Goal: Contribute content: Contribute content

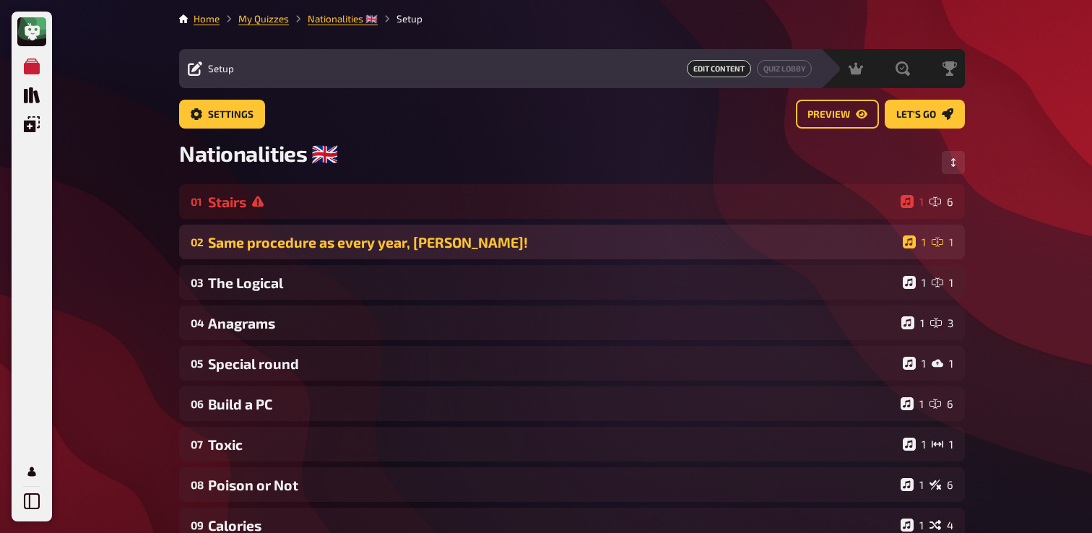
click at [310, 244] on div "Same procedure as every year, [PERSON_NAME]!" at bounding box center [552, 242] width 689 height 17
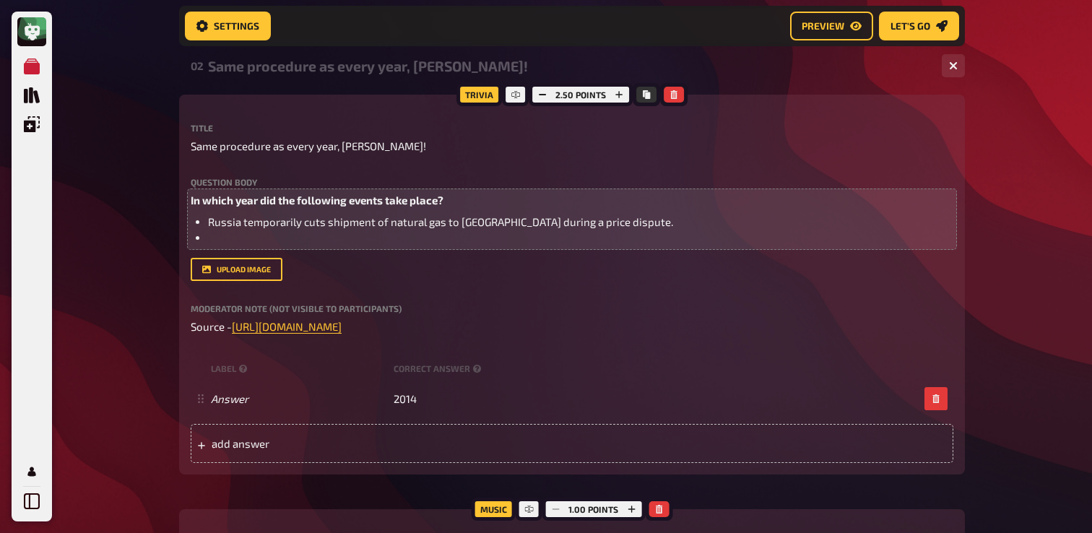
scroll to position [188, 0]
click at [399, 234] on li "﻿" at bounding box center [580, 237] width 745 height 17
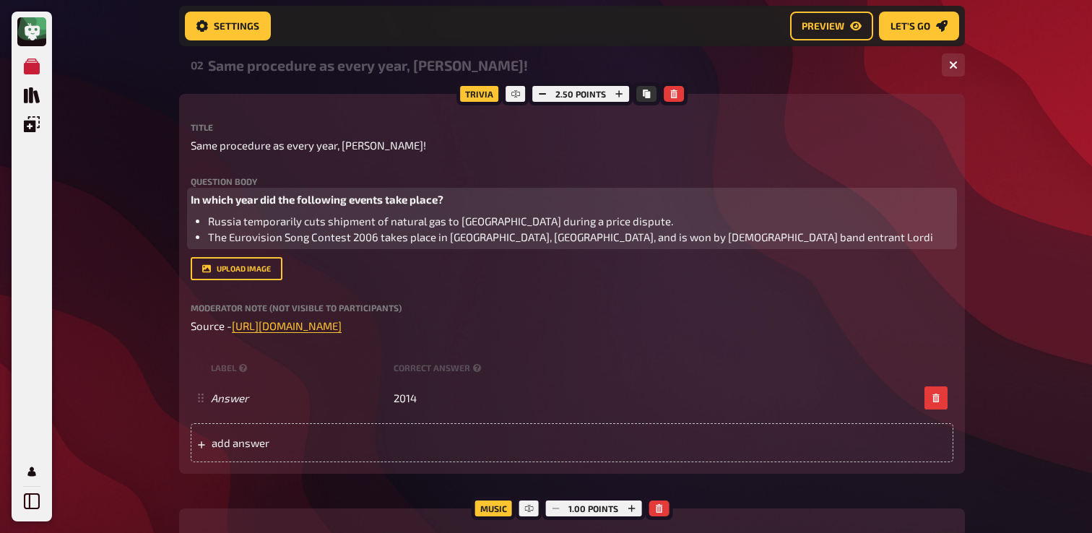
click at [376, 240] on span "The Eurovision Song Contest 2006 takes place in [GEOGRAPHIC_DATA], [GEOGRAPHIC_…" at bounding box center [570, 236] width 725 height 13
click at [706, 240] on li "The Eurovision Song Contest takes place in [GEOGRAPHIC_DATA], [GEOGRAPHIC_DATA]…" at bounding box center [580, 237] width 745 height 17
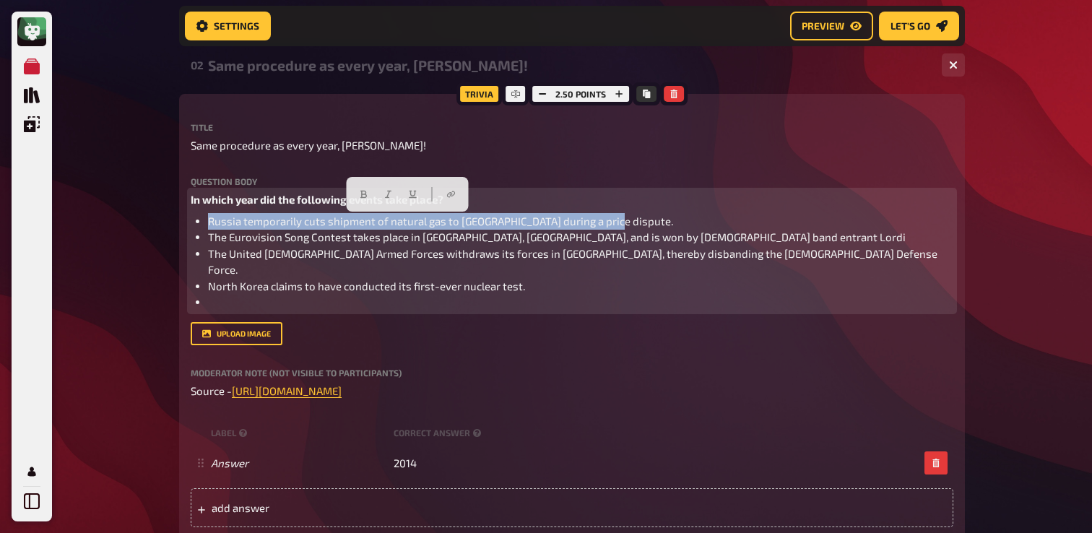
drag, startPoint x: 624, startPoint y: 222, endPoint x: 204, endPoint y: 224, distance: 419.6
click at [204, 224] on ul "Russia temporarily cuts shipment of natural gas to [GEOGRAPHIC_DATA] during a p…" at bounding box center [572, 261] width 763 height 97
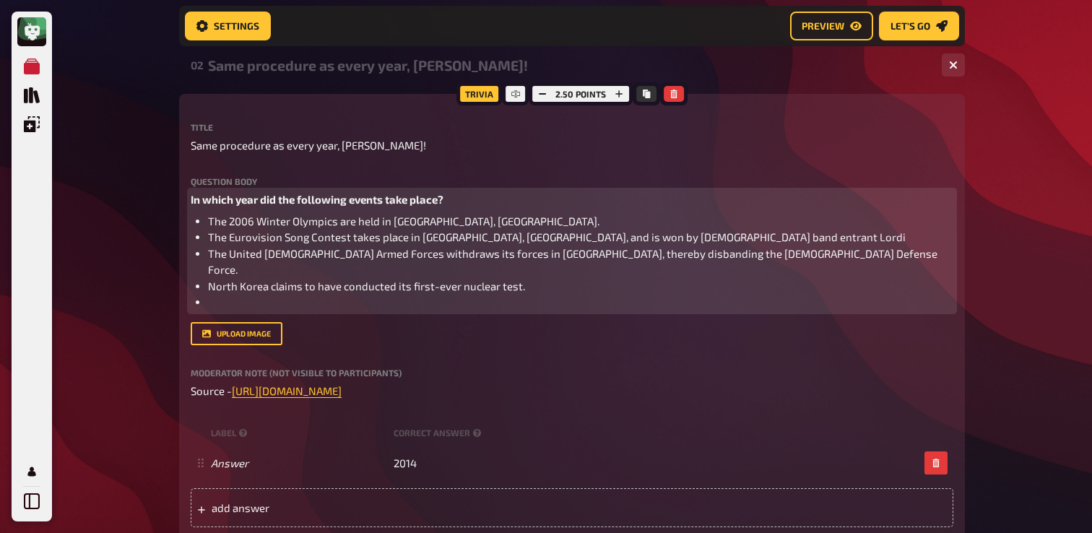
click at [258, 221] on span "The 2006 Winter Olympics are held in [GEOGRAPHIC_DATA], [GEOGRAPHIC_DATA]." at bounding box center [403, 220] width 391 height 13
click at [335, 294] on li "﻿" at bounding box center [580, 302] width 745 height 17
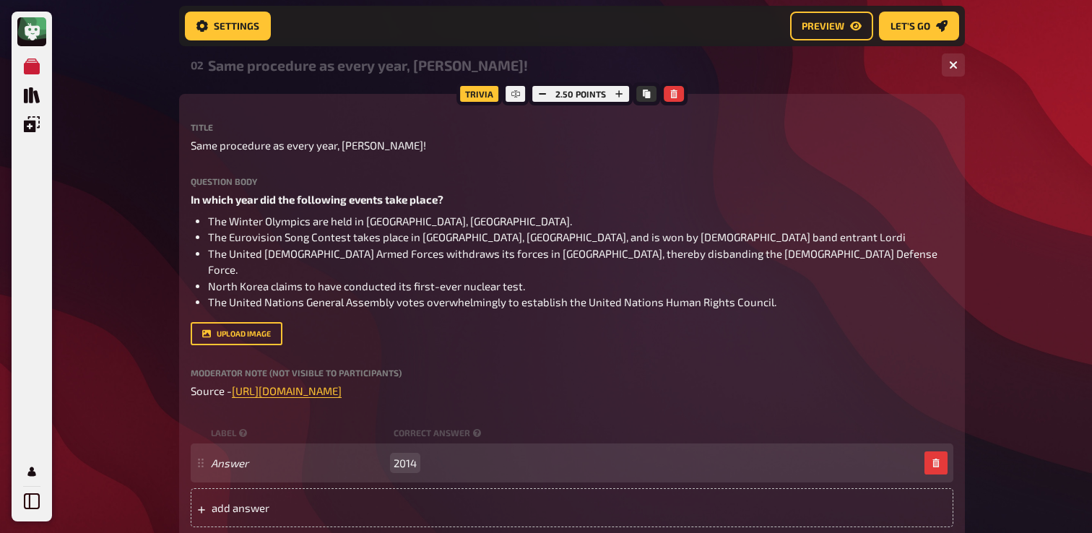
click at [414, 456] on span "2014" at bounding box center [405, 462] width 23 height 13
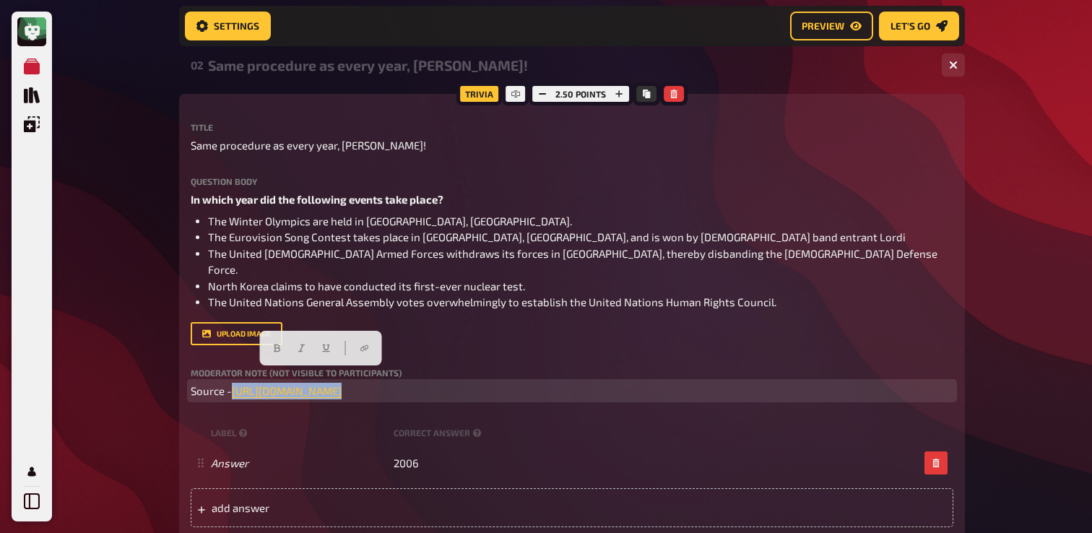
drag, startPoint x: 433, startPoint y: 382, endPoint x: 232, endPoint y: 380, distance: 200.8
click at [232, 383] on p "Source - [URL][DOMAIN_NAME] ﻿" at bounding box center [572, 391] width 763 height 17
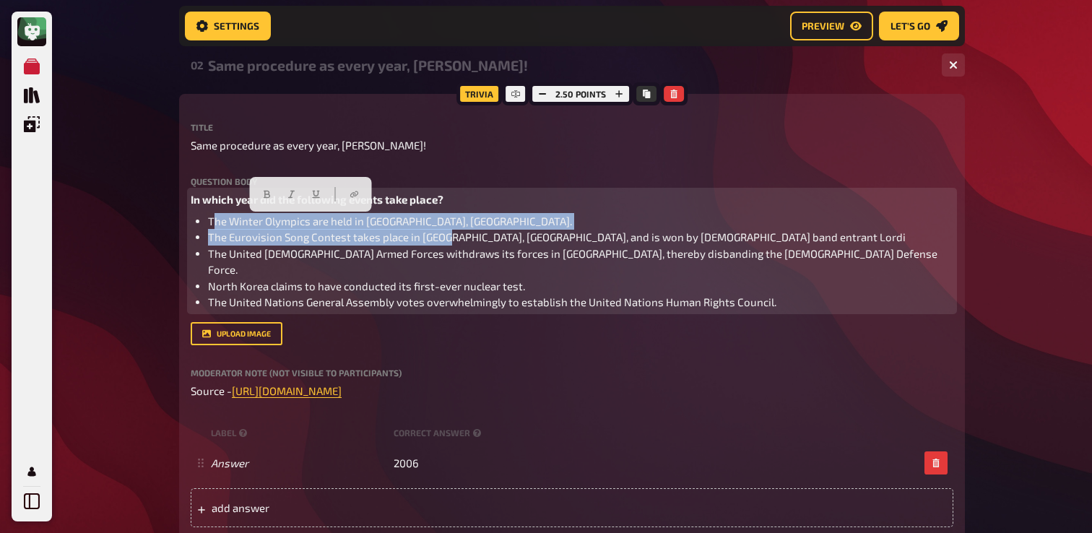
drag, startPoint x: 215, startPoint y: 223, endPoint x: 448, endPoint y: 232, distance: 233.4
click at [448, 231] on ul "The Winter Olympics are held in [GEOGRAPHIC_DATA], [GEOGRAPHIC_DATA]. The Eurov…" at bounding box center [572, 261] width 763 height 97
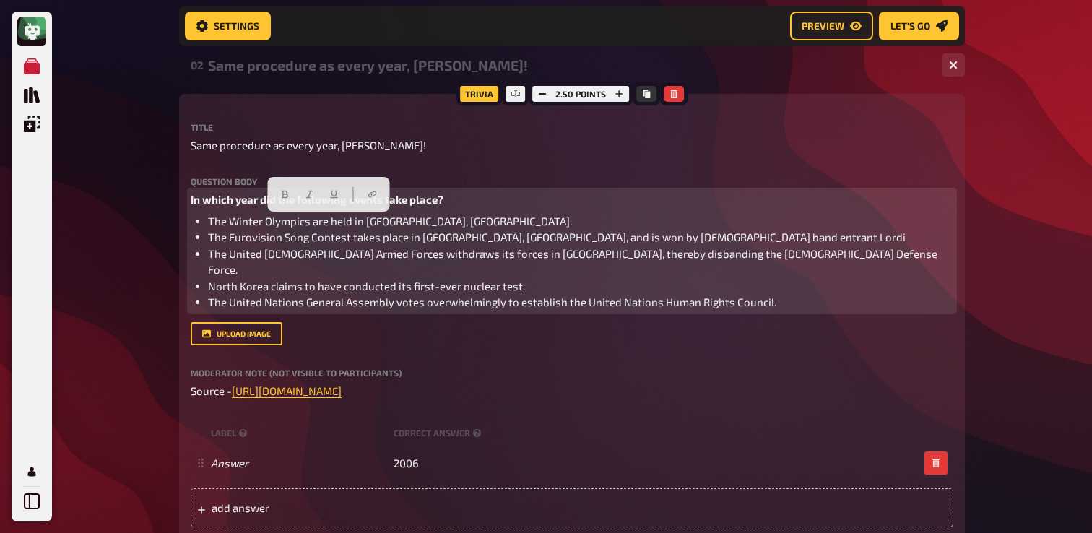
click at [425, 222] on li "The Winter Olympics are held in [GEOGRAPHIC_DATA], [GEOGRAPHIC_DATA]." at bounding box center [580, 221] width 745 height 17
drag, startPoint x: 423, startPoint y: 221, endPoint x: 195, endPoint y: 230, distance: 228.4
click at [195, 230] on ul "The Winter Olympics are held in [GEOGRAPHIC_DATA], [GEOGRAPHIC_DATA]. The Eurov…" at bounding box center [572, 261] width 763 height 97
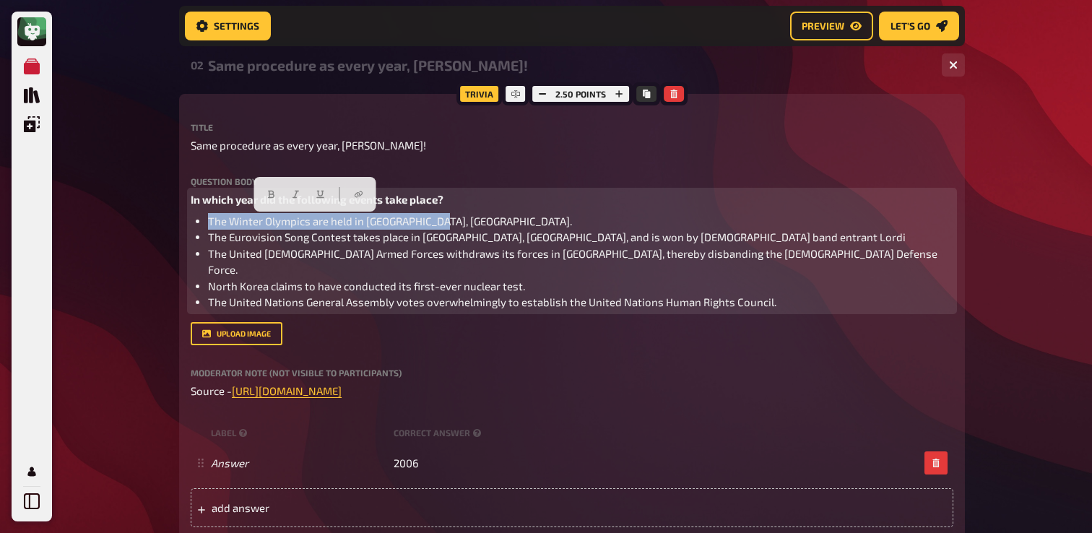
drag, startPoint x: 207, startPoint y: 224, endPoint x: 437, endPoint y: 221, distance: 230.4
click at [437, 221] on ul "The Winter Olympics are held in [GEOGRAPHIC_DATA], [GEOGRAPHIC_DATA]. The Eurov…" at bounding box center [572, 261] width 763 height 97
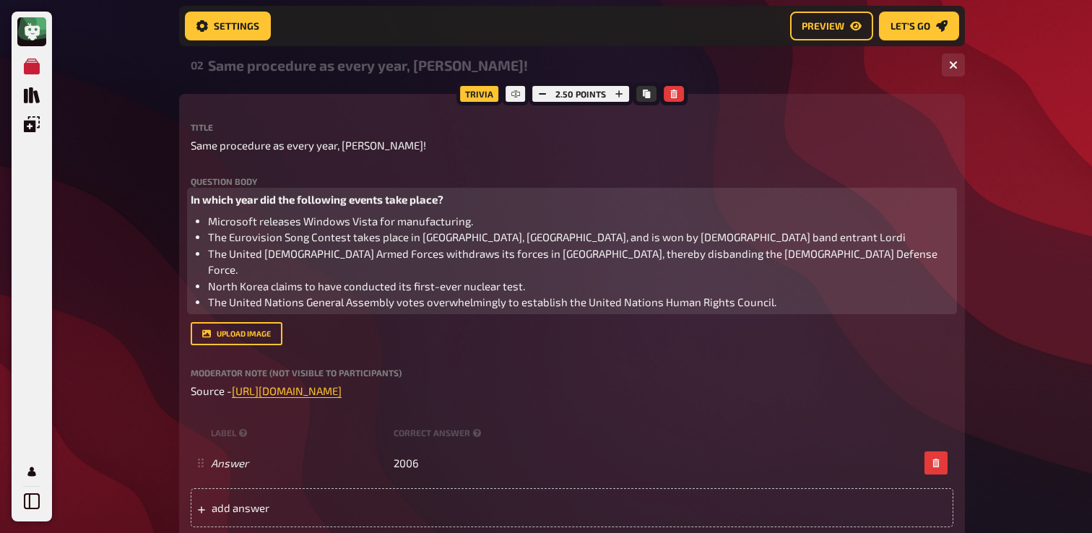
click at [526, 255] on span "The United [DEMOGRAPHIC_DATA] Armed Forces withdraws its forces in [GEOGRAPHIC_…" at bounding box center [574, 262] width 732 height 30
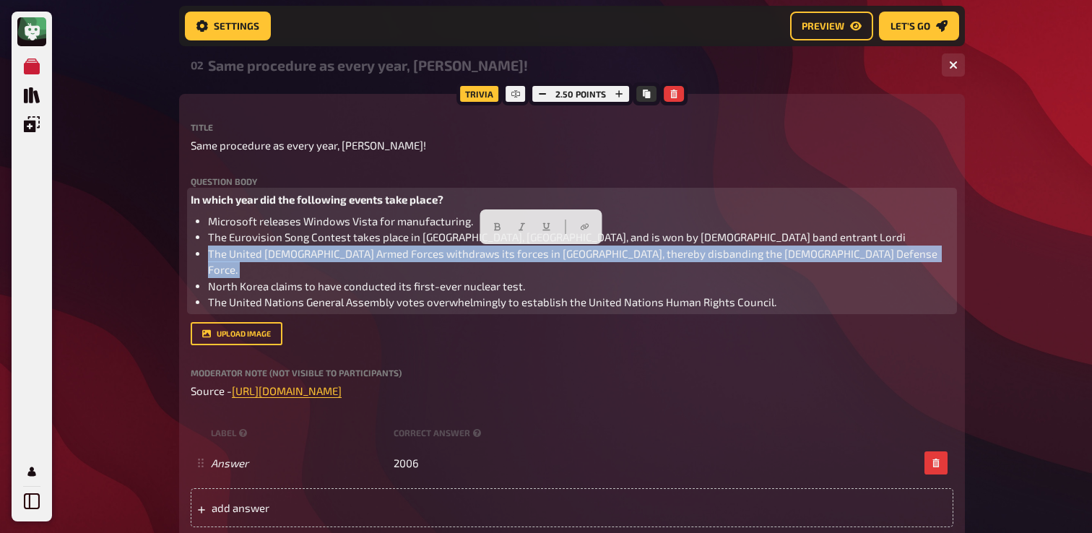
click at [526, 255] on span "The United [DEMOGRAPHIC_DATA] Armed Forces withdraws its forces in [GEOGRAPHIC_…" at bounding box center [574, 262] width 732 height 30
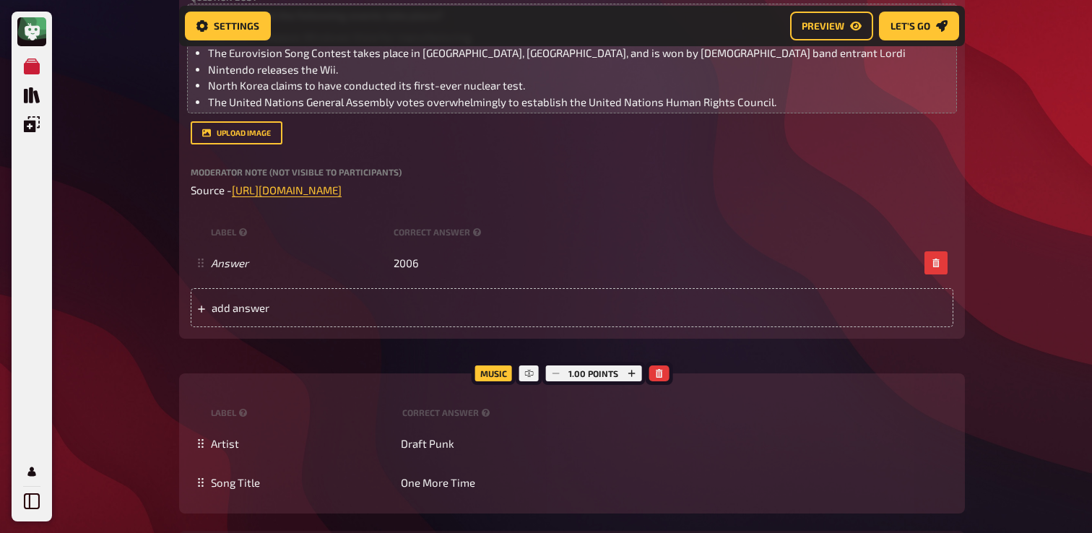
scroll to position [384, 0]
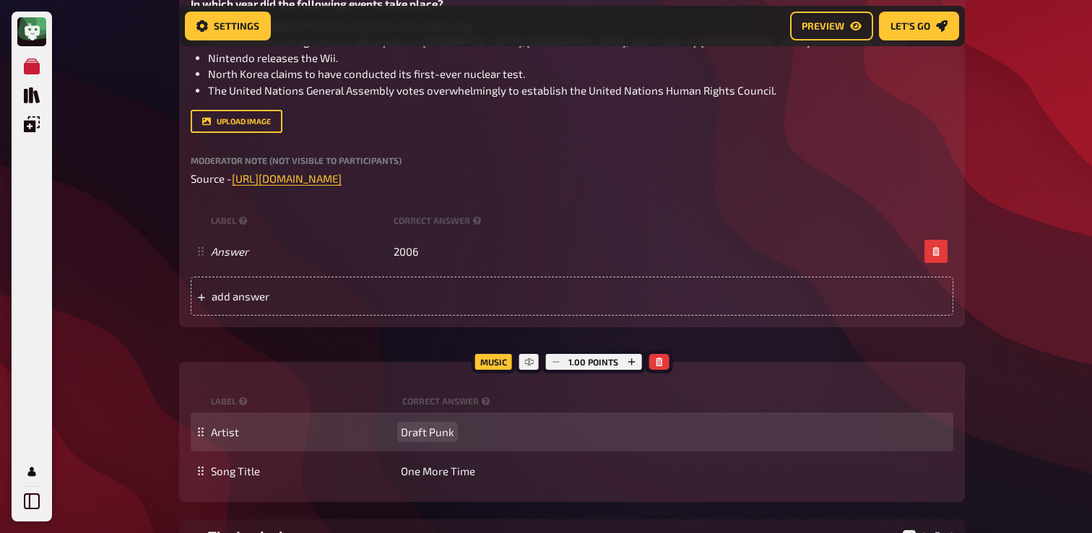
click at [419, 443] on div "Artist Draft Punk" at bounding box center [572, 431] width 763 height 39
click at [426, 434] on span "Draft Punk" at bounding box center [427, 431] width 53 height 13
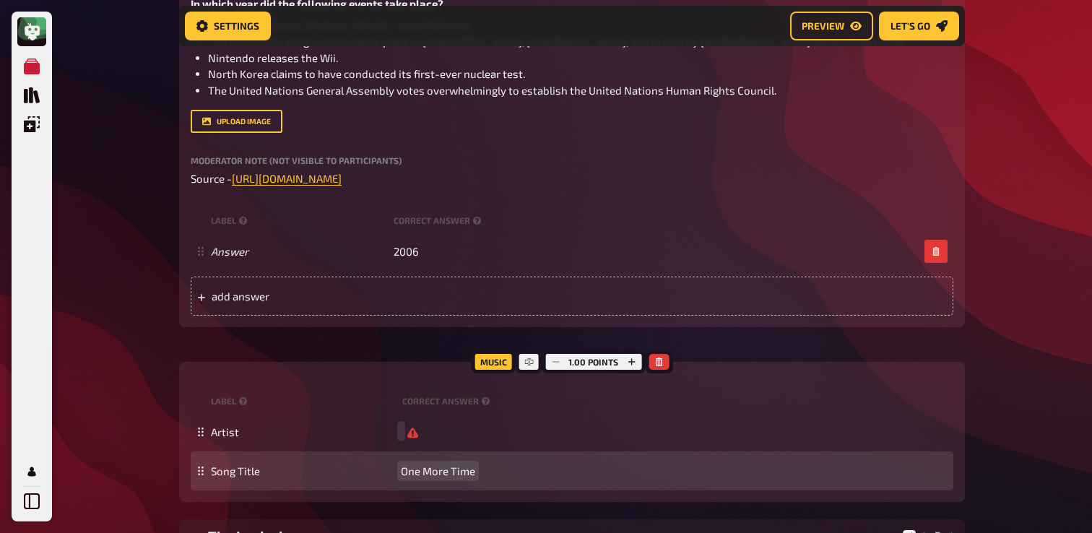
scroll to position [383, 0]
click at [430, 474] on span "One More Time" at bounding box center [438, 471] width 74 height 13
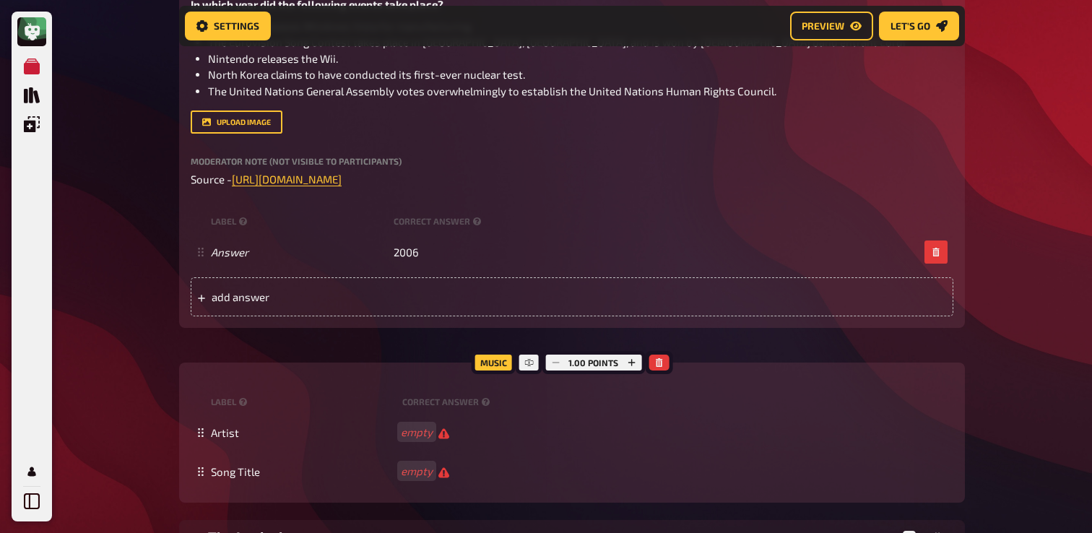
click at [148, 359] on div "My Quizzes Quiz Library Overlays My Account Home My Quizzes Nationalities ​🇬🇧 S…" at bounding box center [546, 429] width 1092 height 1624
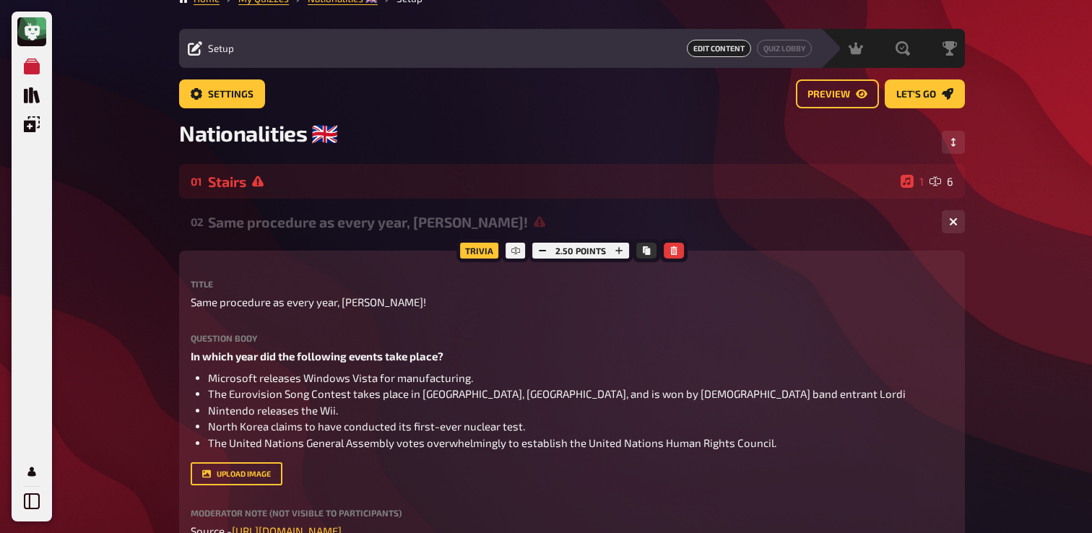
scroll to position [0, 0]
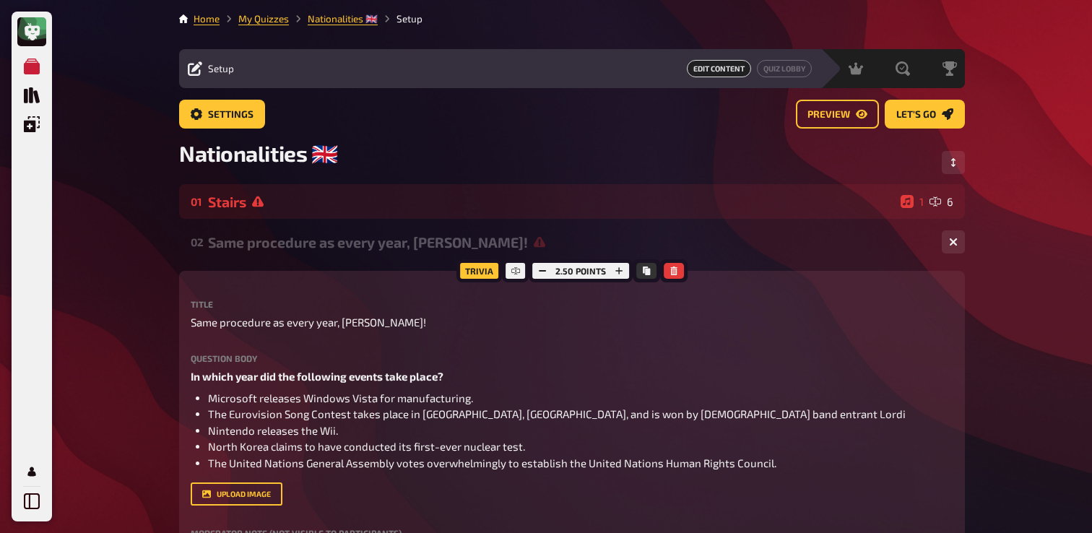
click at [275, 248] on div "Same procedure as every year, [PERSON_NAME]!" at bounding box center [569, 242] width 722 height 17
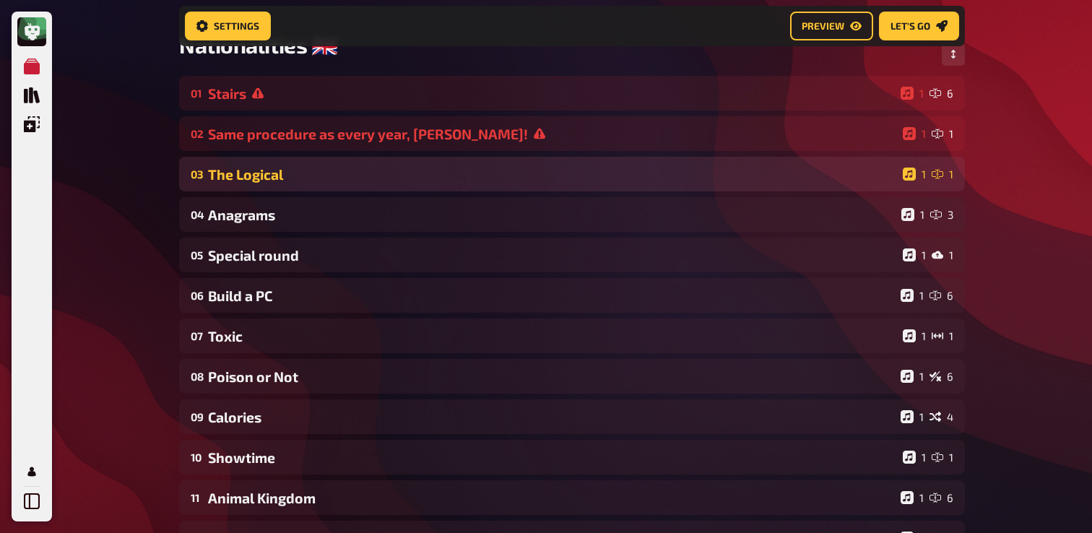
scroll to position [122, 0]
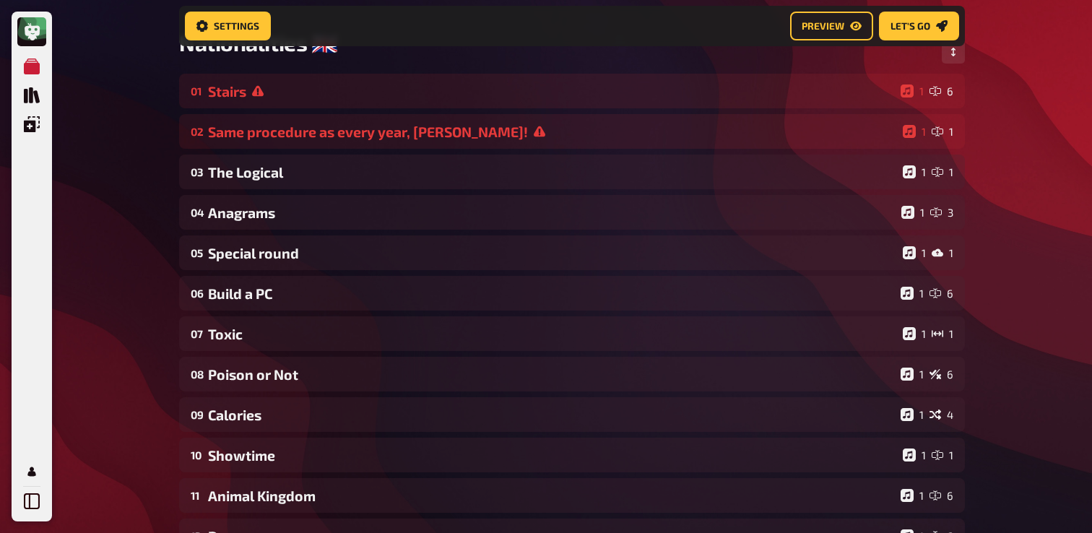
click at [328, 156] on div "01 Stairs 1 6 02 Same procedure as every year, [PERSON_NAME]! 1 1 03 The Logica…" at bounding box center [572, 374] width 786 height 601
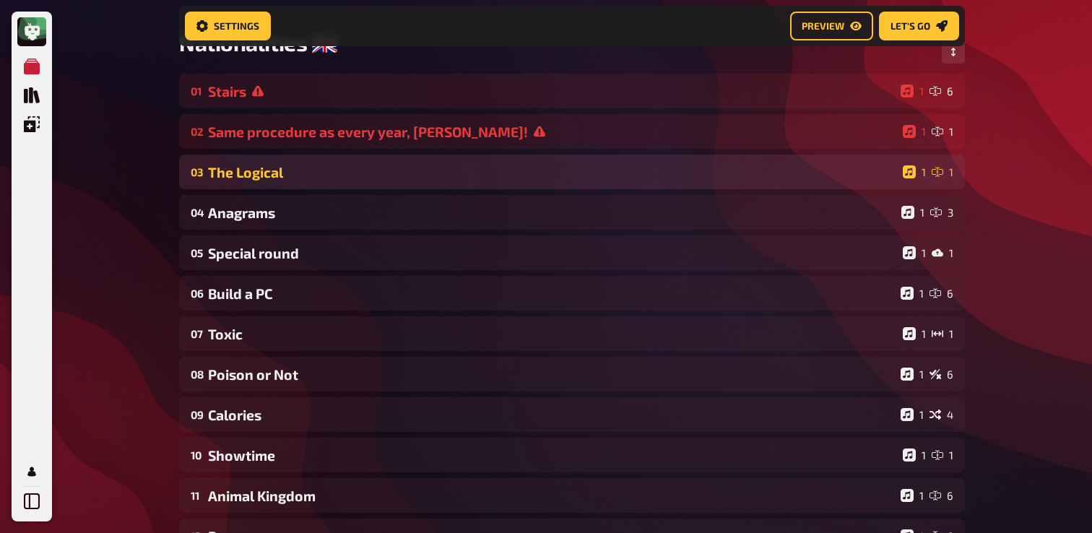
click at [311, 172] on div "The Logical" at bounding box center [552, 172] width 689 height 17
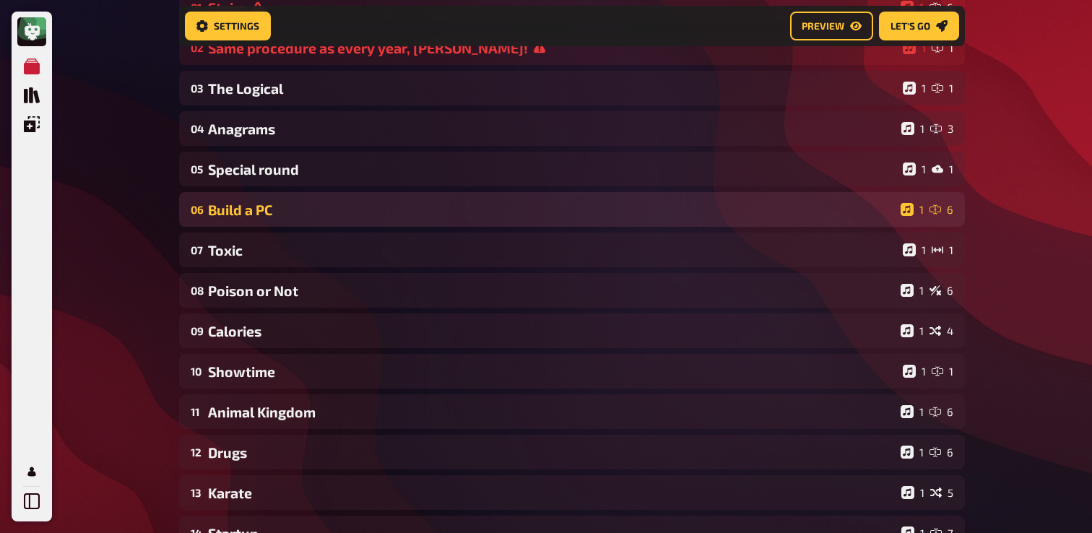
scroll to position [205, 0]
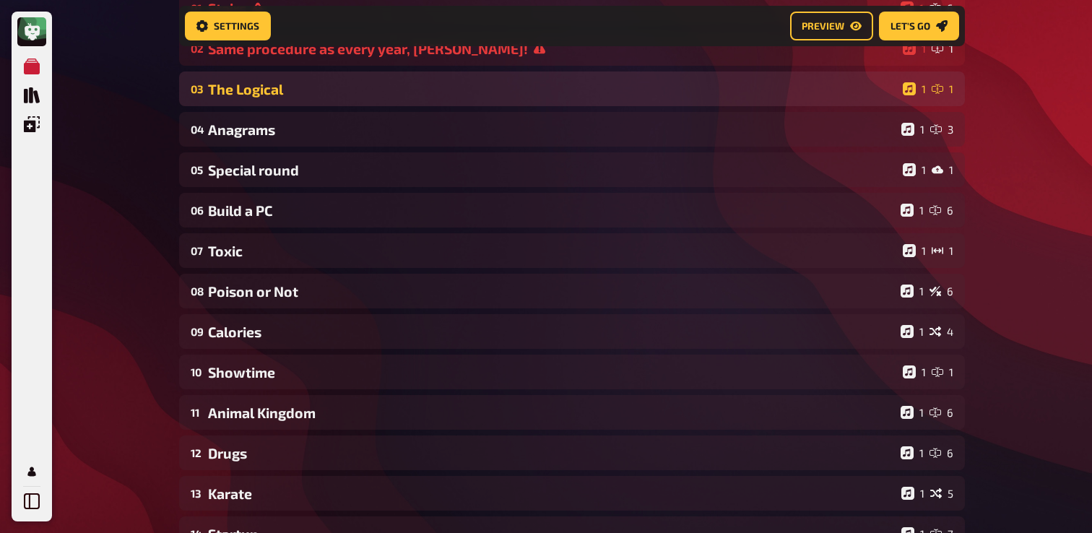
click at [301, 91] on div "The Logical" at bounding box center [552, 89] width 689 height 17
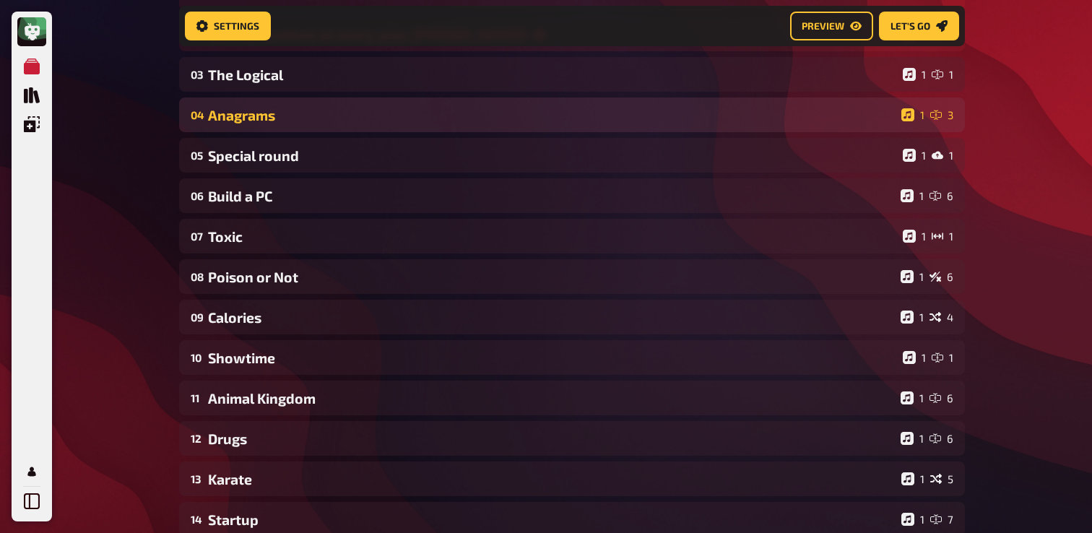
scroll to position [0, 0]
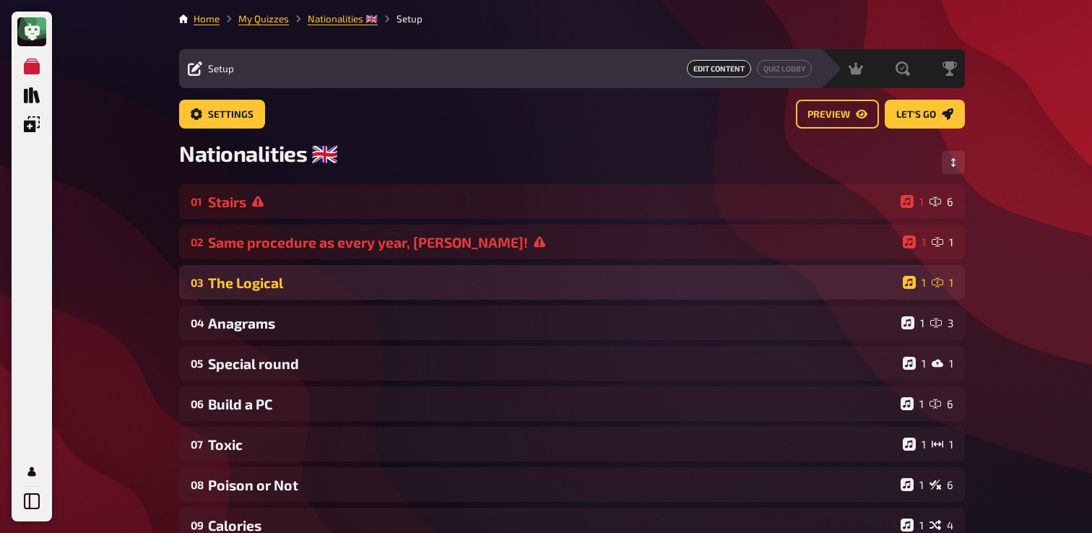
click at [320, 288] on div "The Logical" at bounding box center [552, 282] width 689 height 17
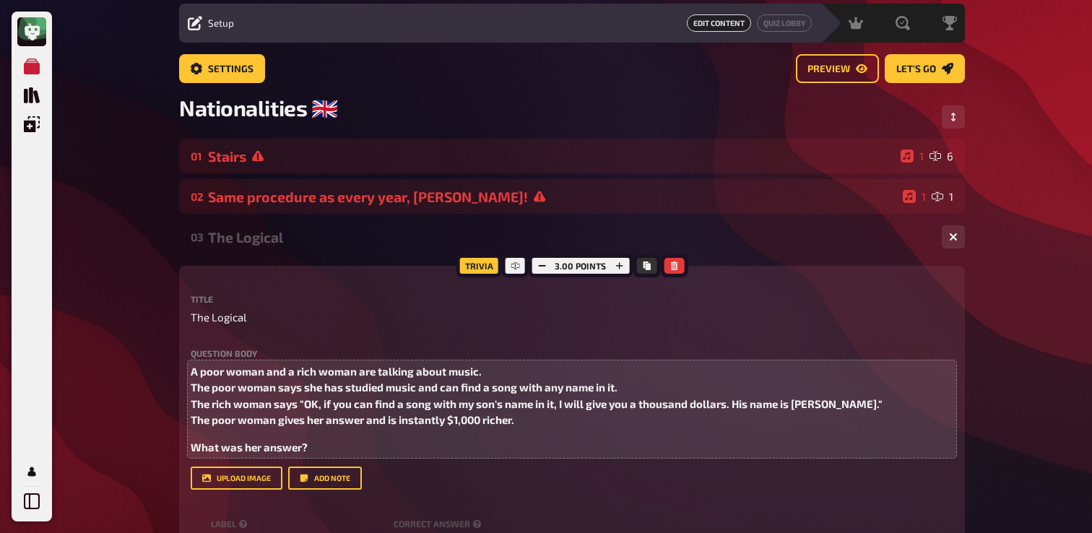
scroll to position [48, 0]
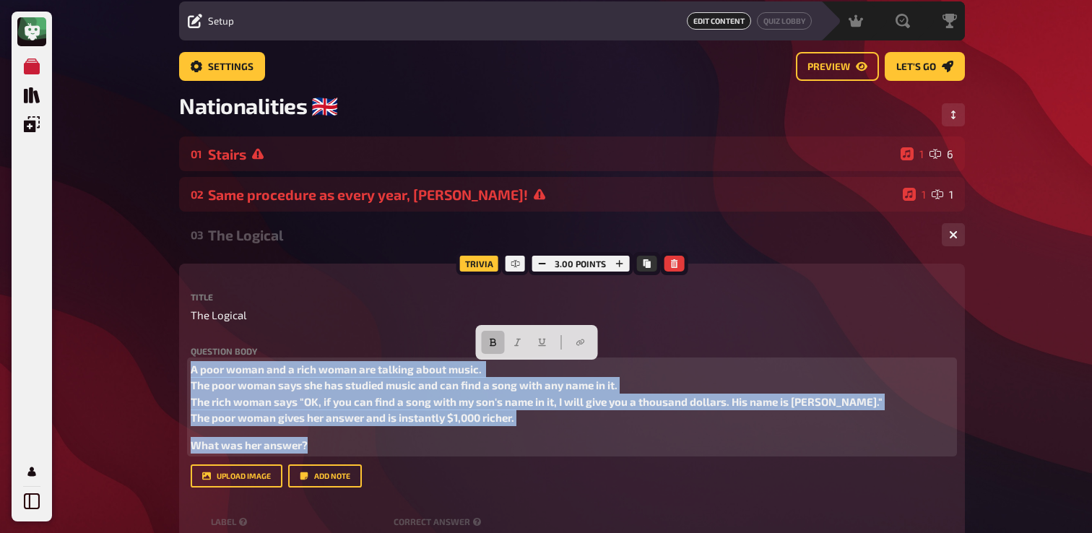
drag, startPoint x: 323, startPoint y: 448, endPoint x: 126, endPoint y: 362, distance: 215.1
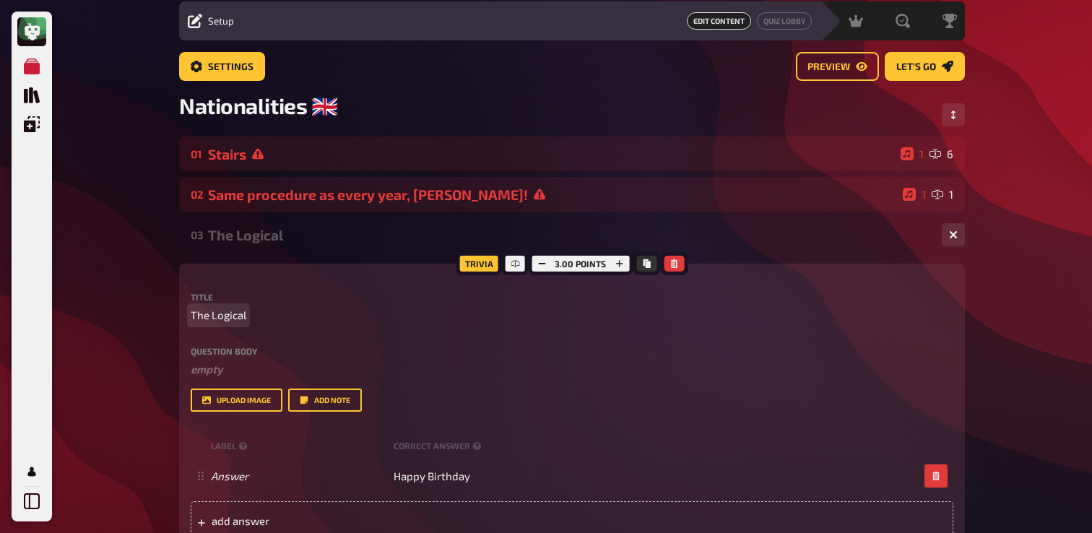
click at [244, 321] on span "The Logical" at bounding box center [219, 315] width 56 height 17
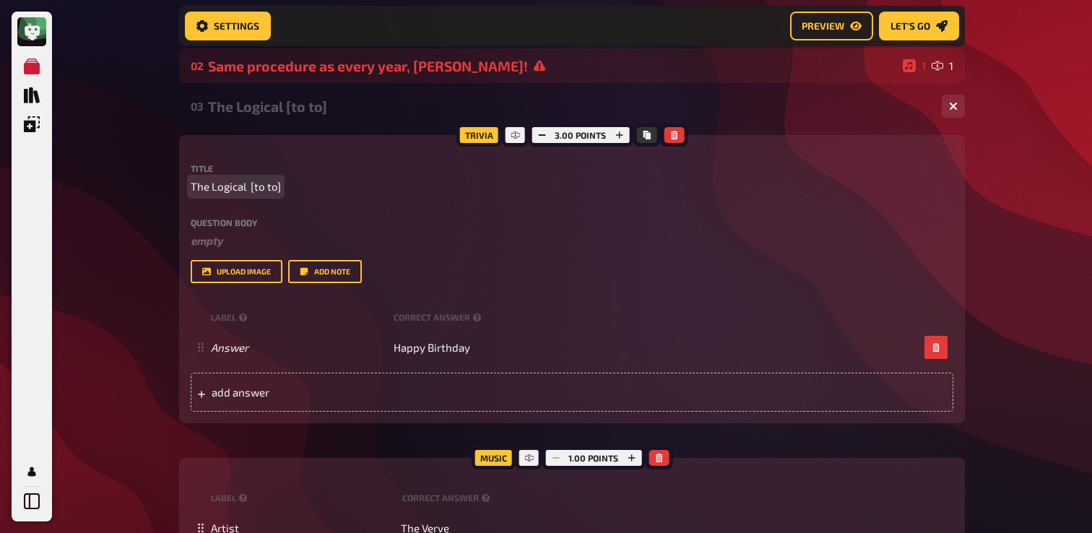
scroll to position [264, 0]
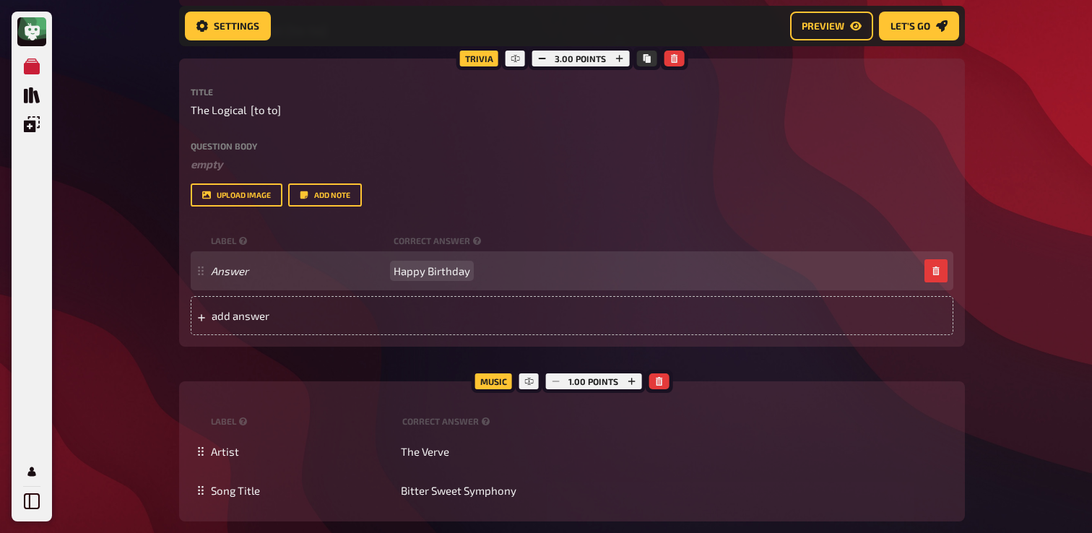
click at [452, 272] on span "Happy Birthday" at bounding box center [432, 270] width 77 height 13
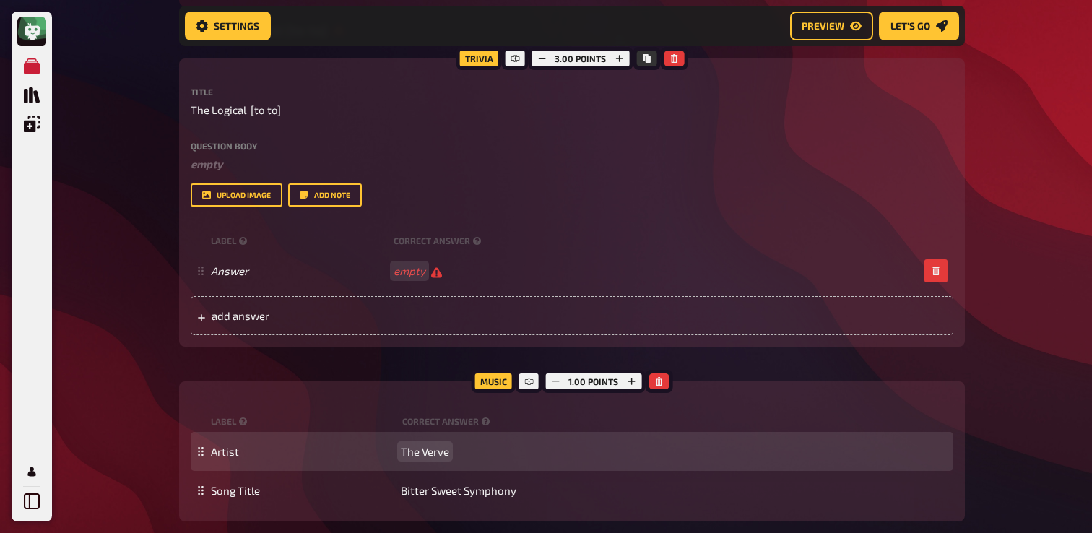
click at [417, 443] on div "Artist The Verve" at bounding box center [572, 451] width 763 height 39
click at [416, 451] on span "The Verve" at bounding box center [425, 451] width 48 height 13
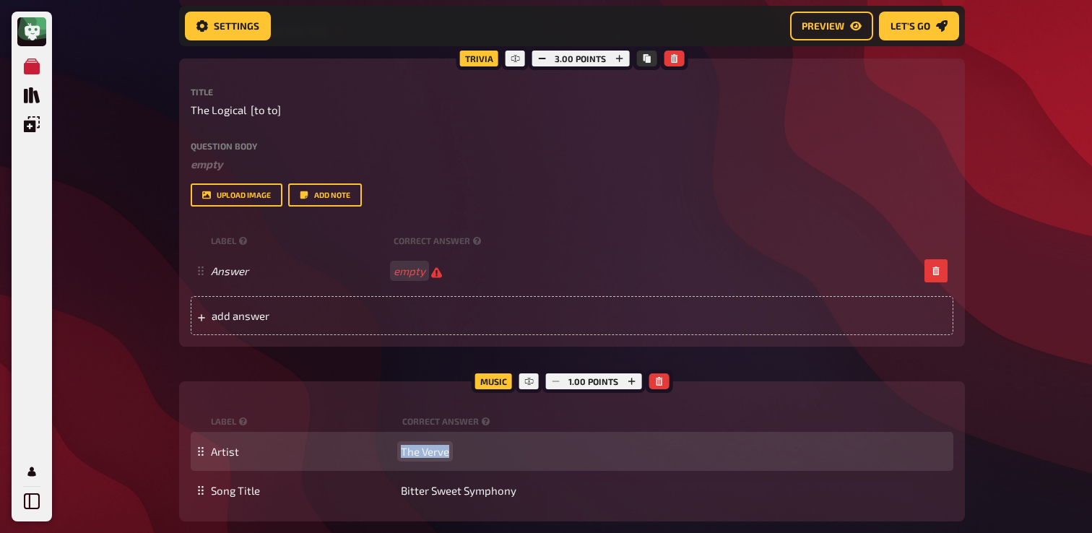
click at [416, 451] on span "The Verve" at bounding box center [425, 451] width 48 height 13
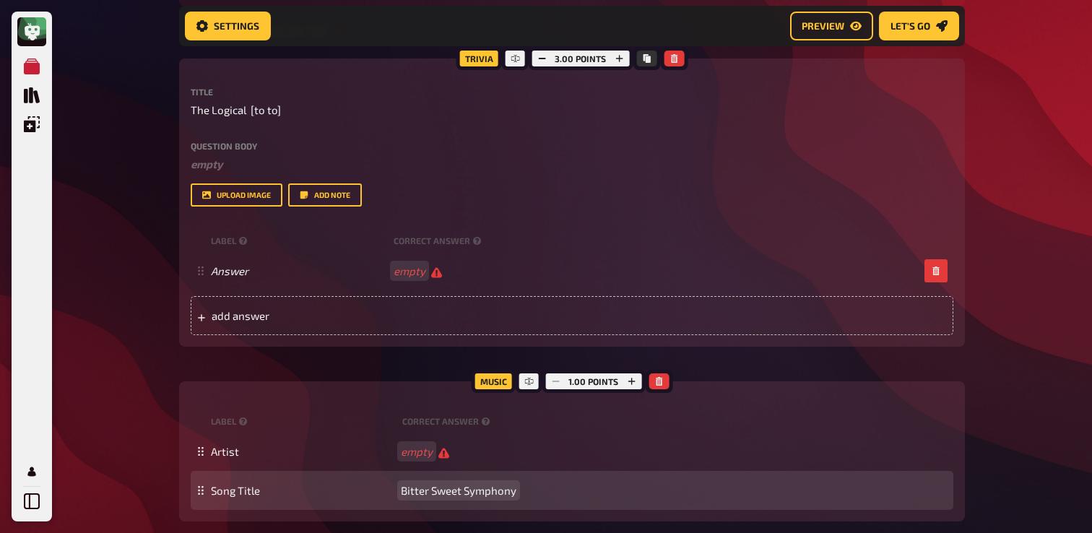
scroll to position [264, 0]
click at [453, 493] on span "Bitter Sweet Symphony" at bounding box center [459, 491] width 116 height 13
click at [453, 493] on div "Song Title" at bounding box center [579, 491] width 737 height 13
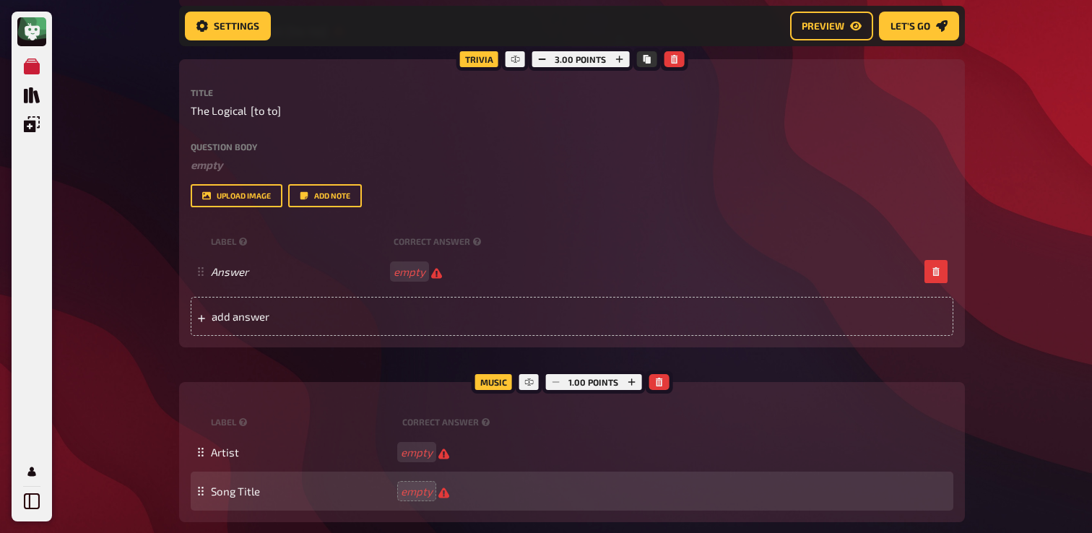
click at [453, 493] on div "Song Title empty" at bounding box center [579, 492] width 737 height 14
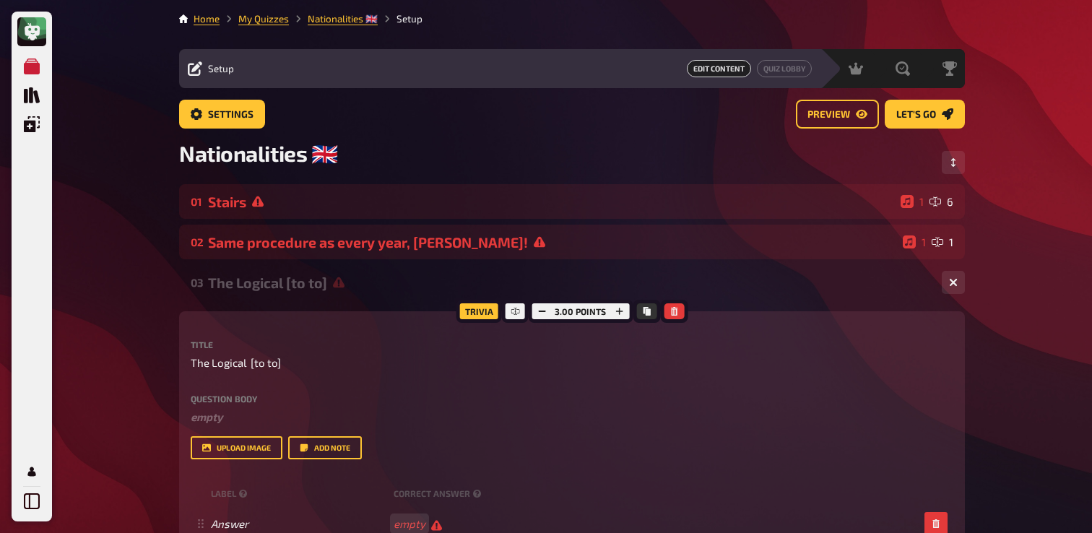
click at [241, 302] on div "03 The Logical [to to] 1 1 Trivia 3.00 points Title The Logical [to to] Questio…" at bounding box center [572, 519] width 786 height 509
click at [256, 286] on div "The Logical [to to]" at bounding box center [569, 282] width 722 height 17
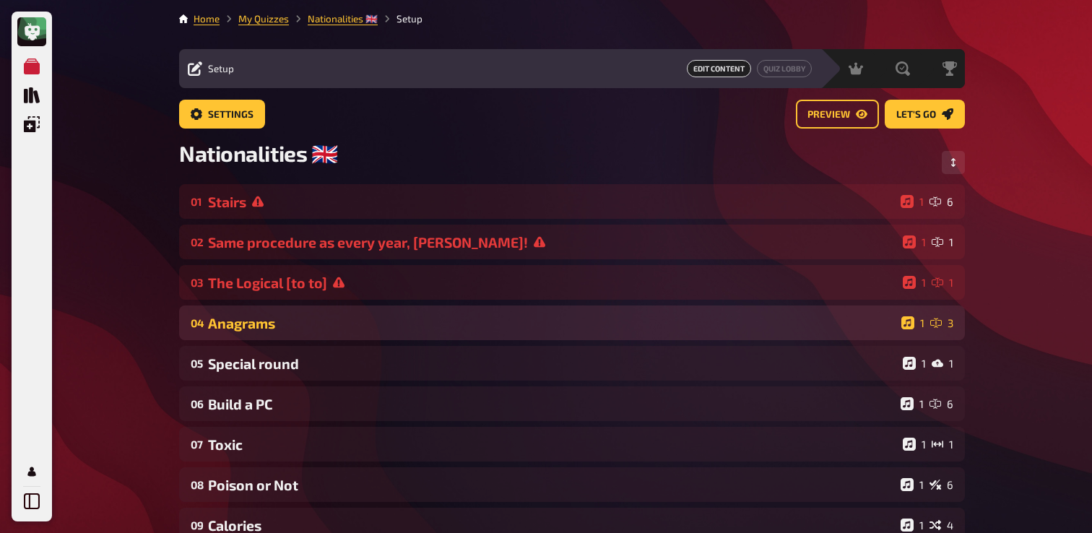
click at [269, 333] on div "04 Anagrams 1 3" at bounding box center [572, 322] width 786 height 35
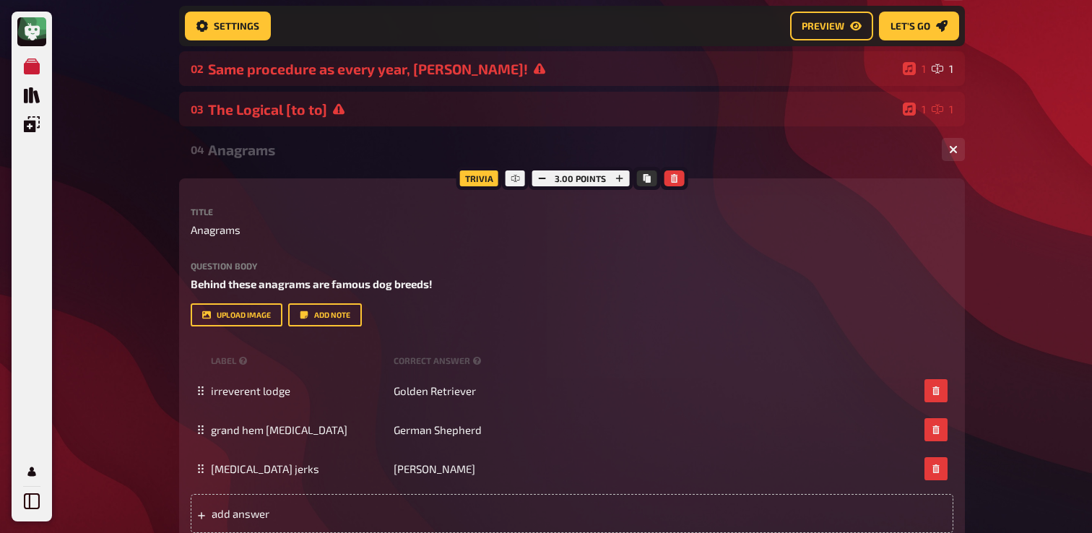
scroll to position [179, 0]
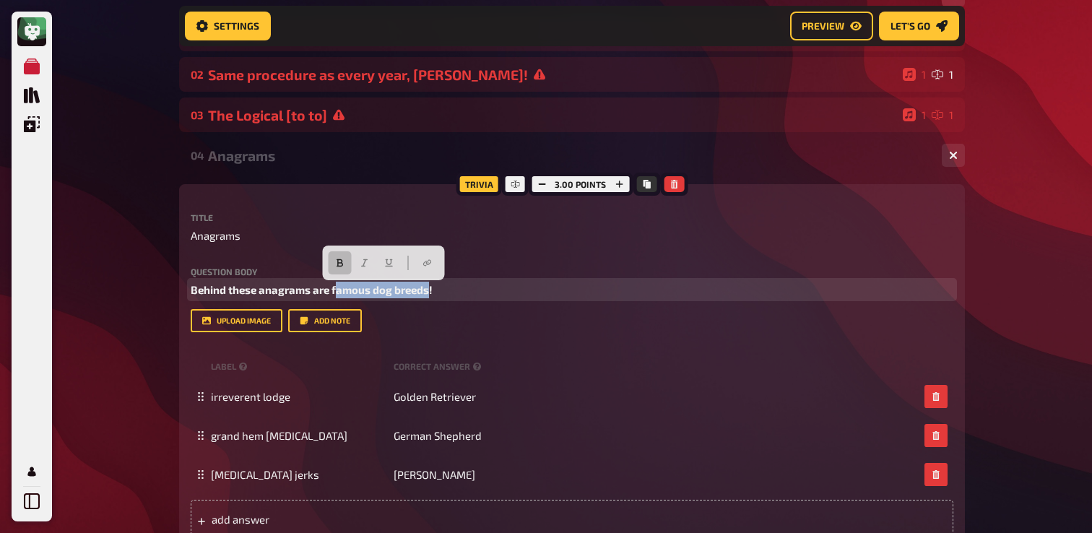
drag, startPoint x: 334, startPoint y: 293, endPoint x: 428, endPoint y: 290, distance: 93.2
click at [428, 290] on span "Behind these anagrams are famous dog breeds!" at bounding box center [312, 289] width 242 height 13
paste div
click at [338, 288] on span "Behind these anagrams are National Landmark!" at bounding box center [312, 289] width 243 height 13
click at [427, 291] on span "Behind these anagrams are national landmark!" at bounding box center [310, 289] width 239 height 13
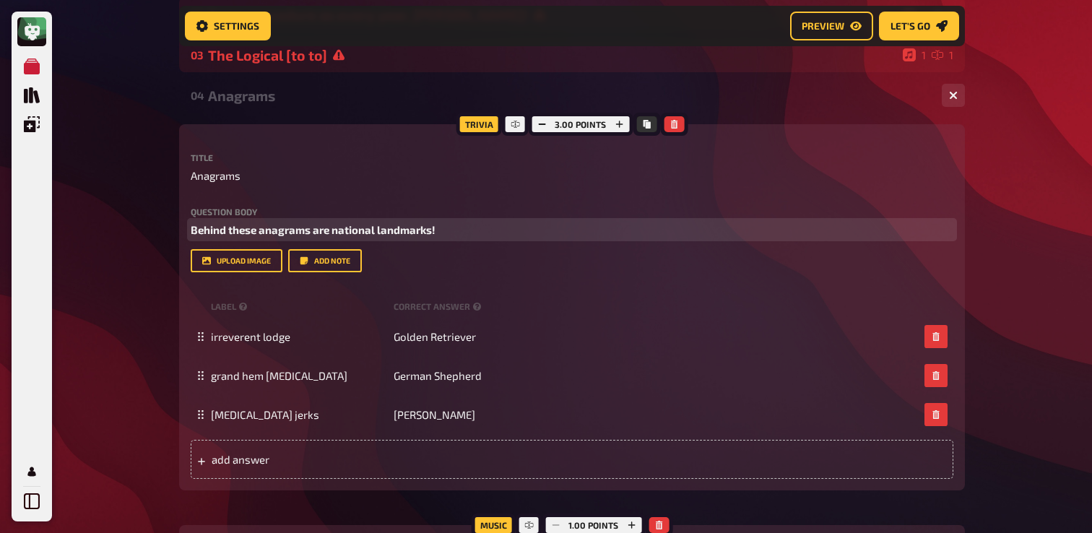
scroll to position [266, 0]
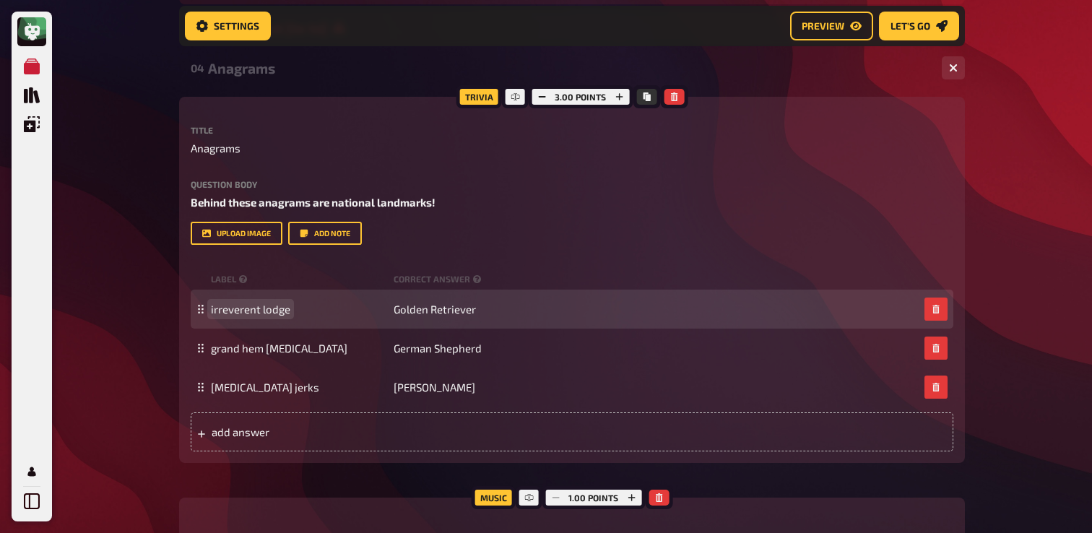
click at [270, 314] on span "irreverent lodge" at bounding box center [250, 309] width 79 height 13
paste span
click at [459, 311] on span "Golden Retriever" at bounding box center [435, 309] width 82 height 13
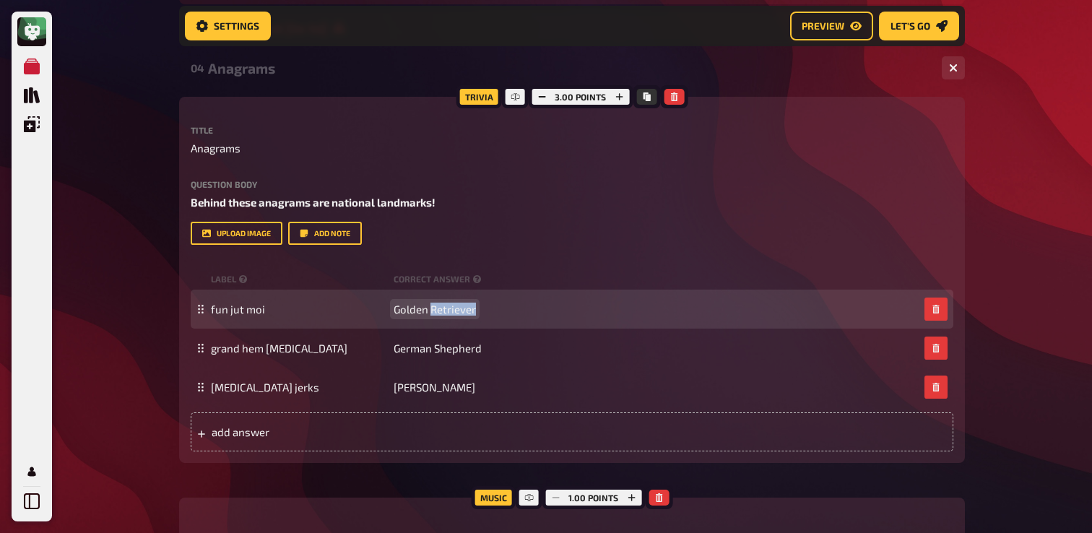
click at [459, 311] on span "Golden Retriever" at bounding box center [435, 309] width 82 height 13
paste span
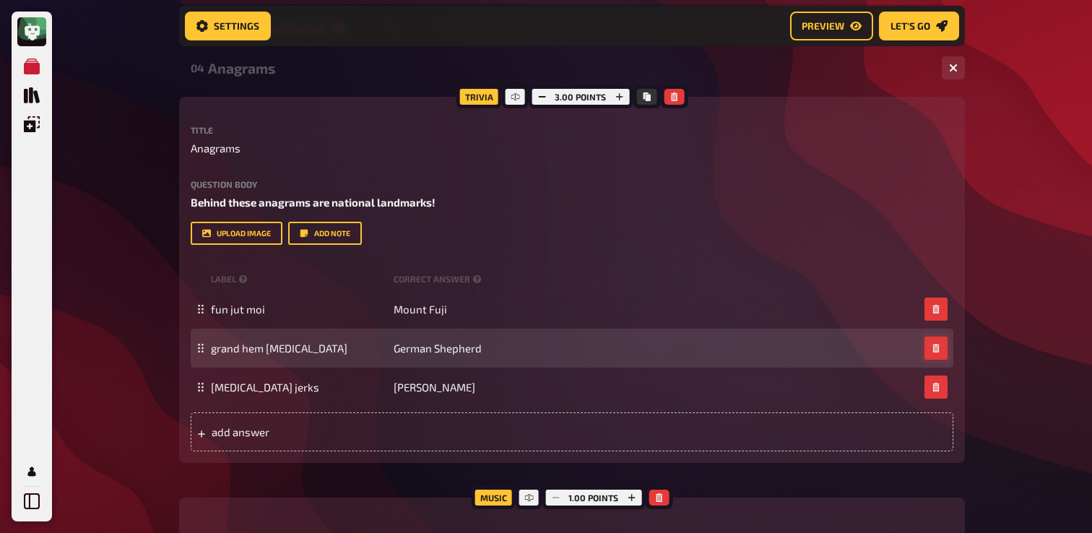
click at [940, 349] on icon "button" at bounding box center [936, 348] width 9 height 9
click at [940, 383] on icon "button" at bounding box center [936, 387] width 9 height 9
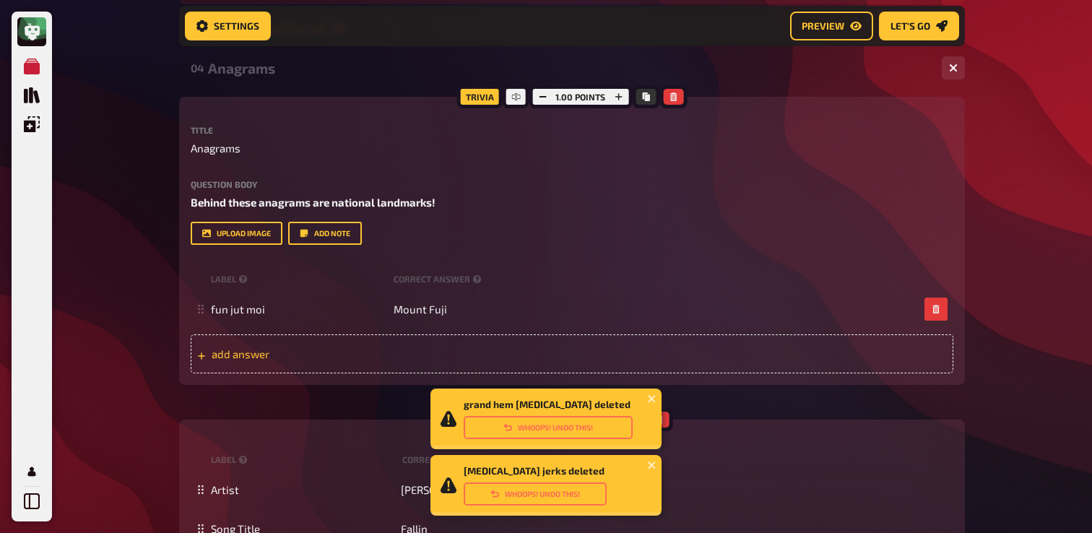
click at [729, 363] on div "add answer" at bounding box center [572, 353] width 763 height 39
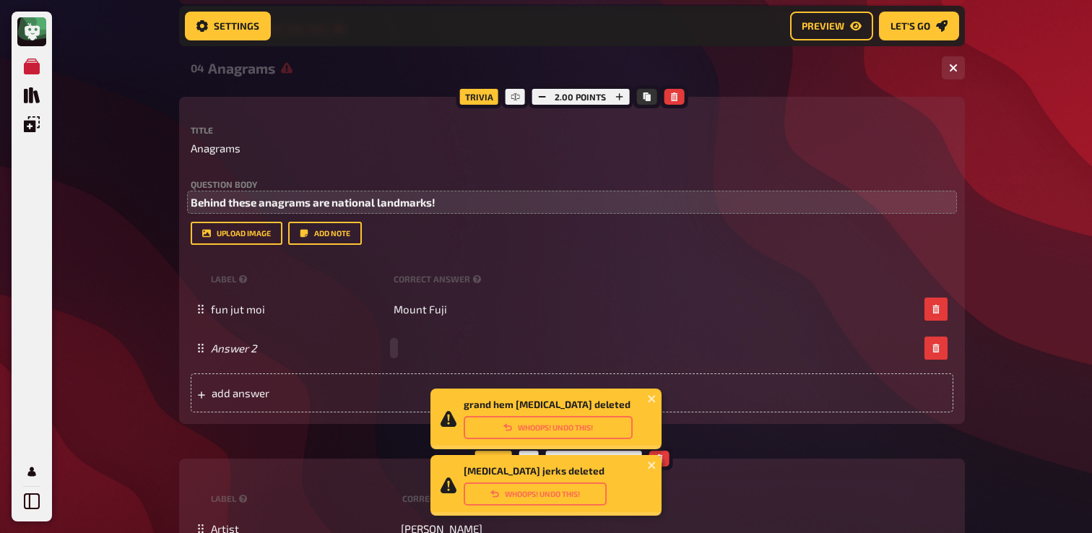
paste span
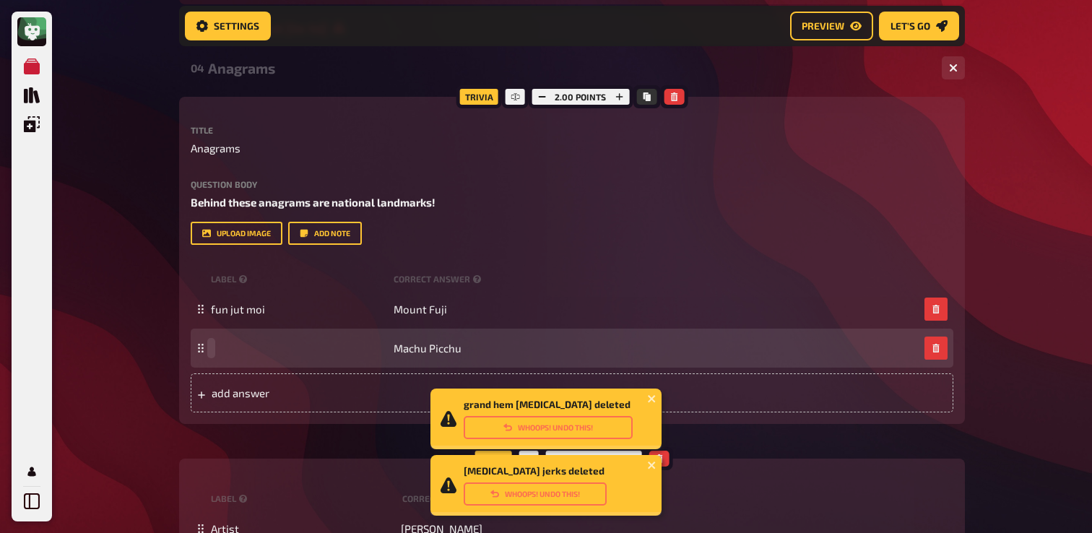
paste span
click at [283, 387] on span "add answer" at bounding box center [324, 392] width 225 height 13
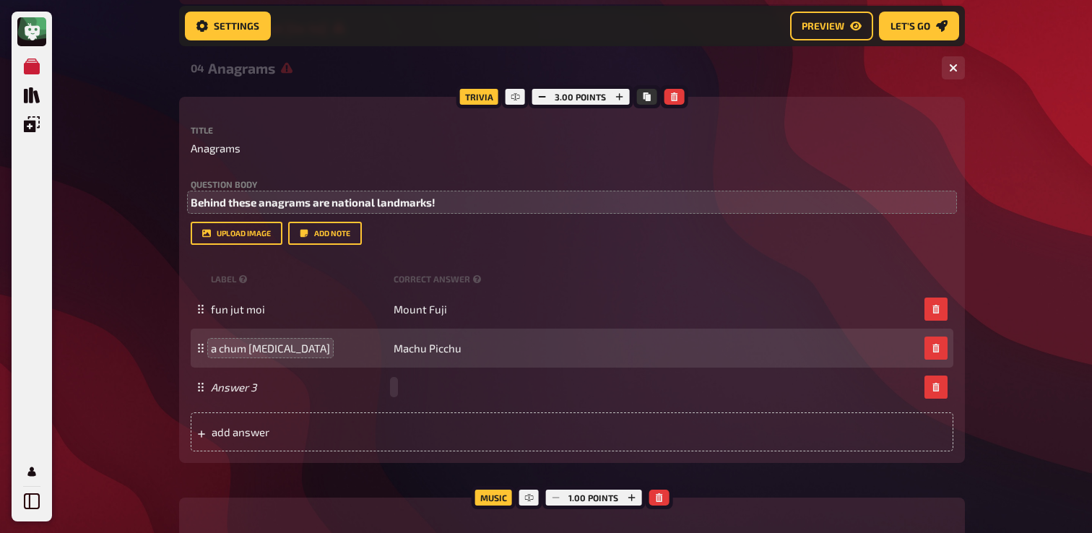
paste span
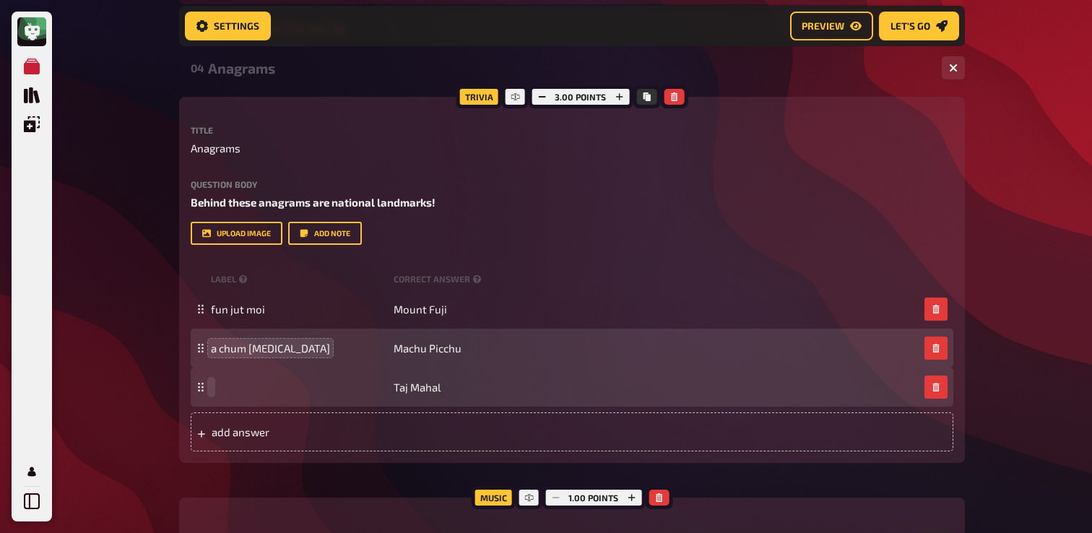
paste span
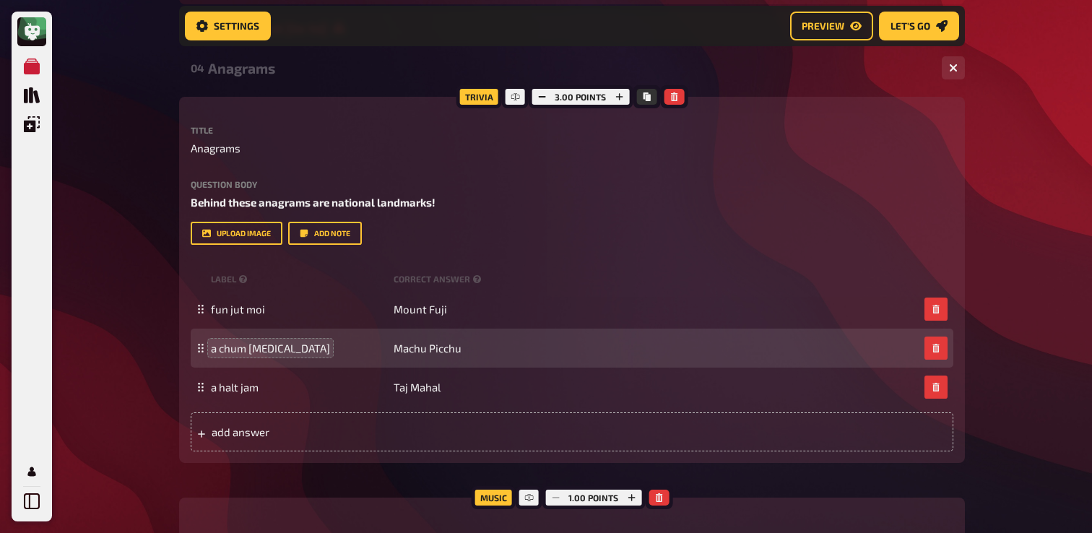
click at [139, 334] on div "My Quizzes Quiz Library Overlays My Account Home My Quizzes Nationalities ​🇬🇧 S…" at bounding box center [546, 514] width 1092 height 1561
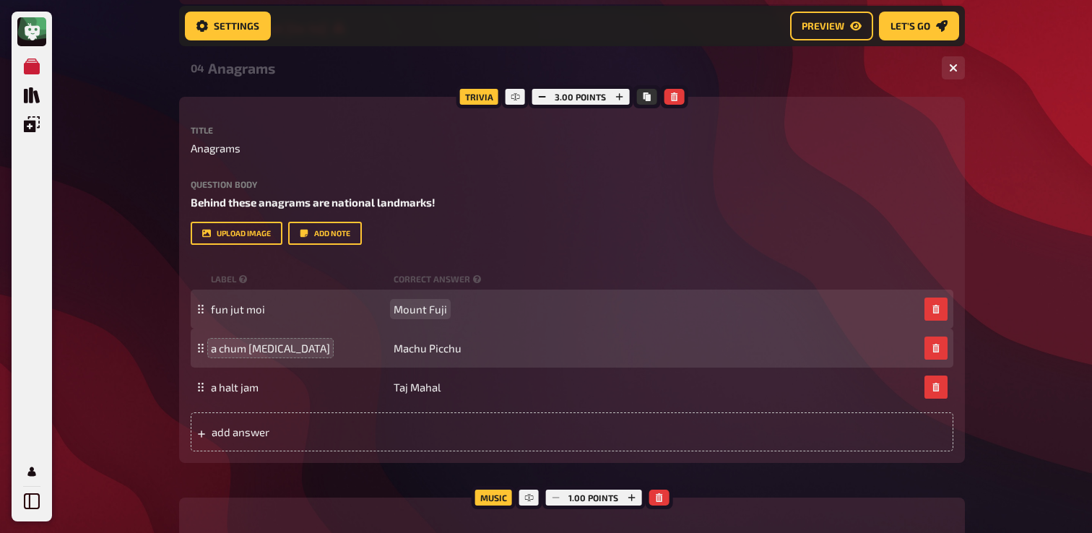
click at [424, 315] on span "Mount Fuji" at bounding box center [420, 309] width 53 height 13
copy span "Mount Fuji"
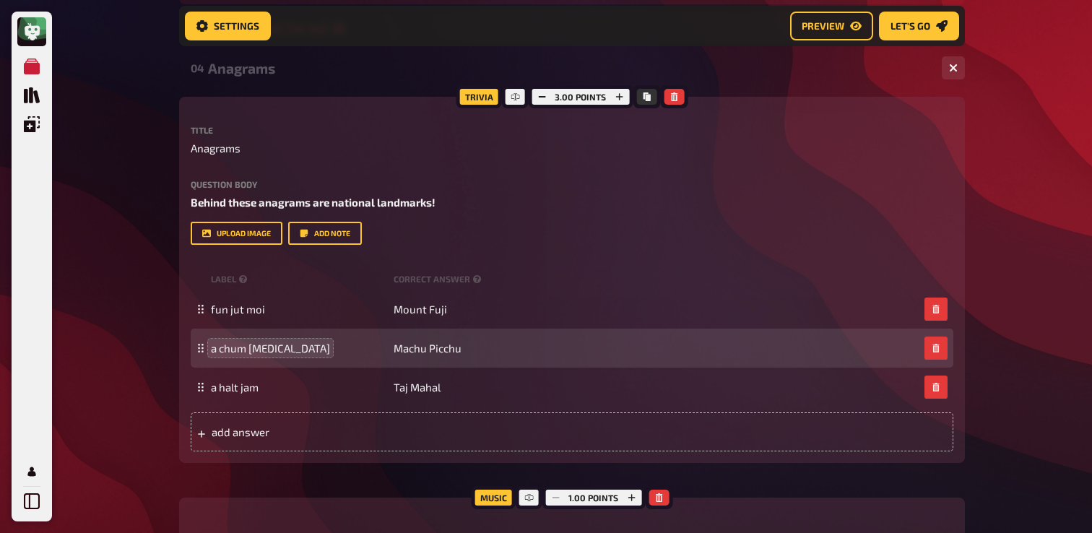
click at [146, 272] on div "My Quizzes Quiz Library Overlays My Account Home My Quizzes Nationalities ​🇬🇧 S…" at bounding box center [546, 514] width 1092 height 1561
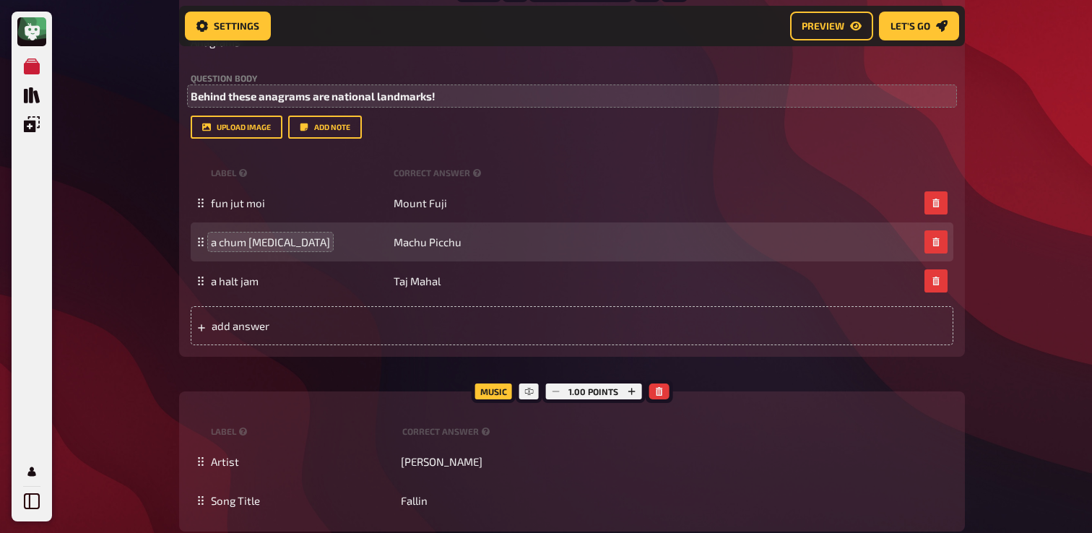
scroll to position [405, 0]
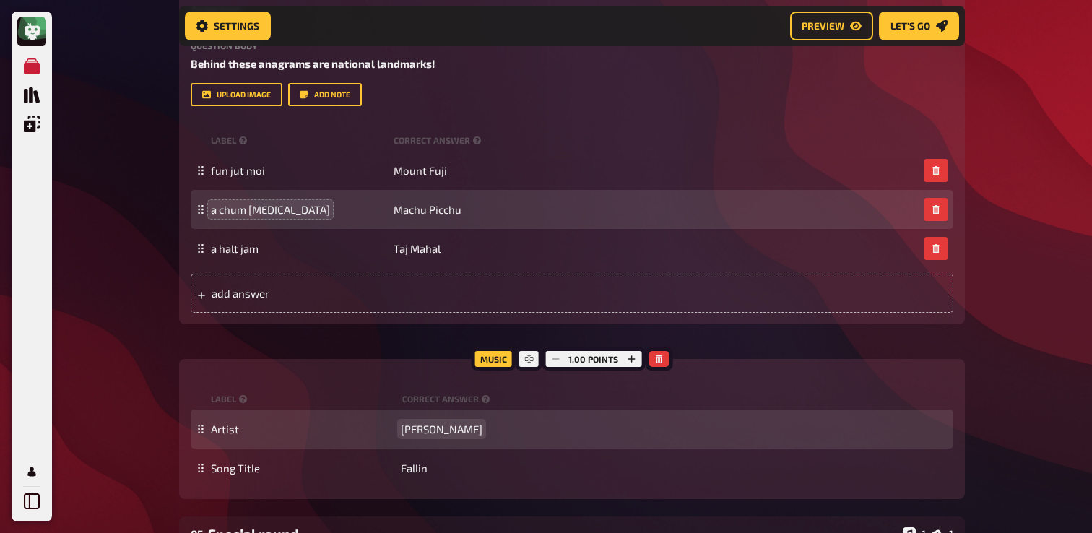
click at [429, 426] on span "[PERSON_NAME]" at bounding box center [442, 428] width 82 height 13
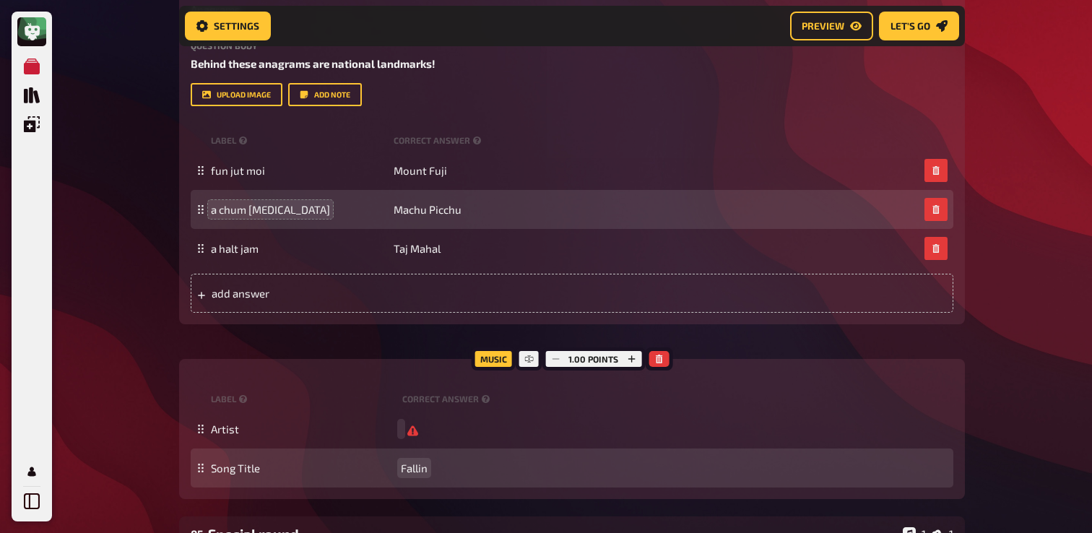
click at [415, 477] on div "Song Title Fallin" at bounding box center [572, 467] width 763 height 39
click at [412, 471] on span "Fallin" at bounding box center [414, 467] width 27 height 13
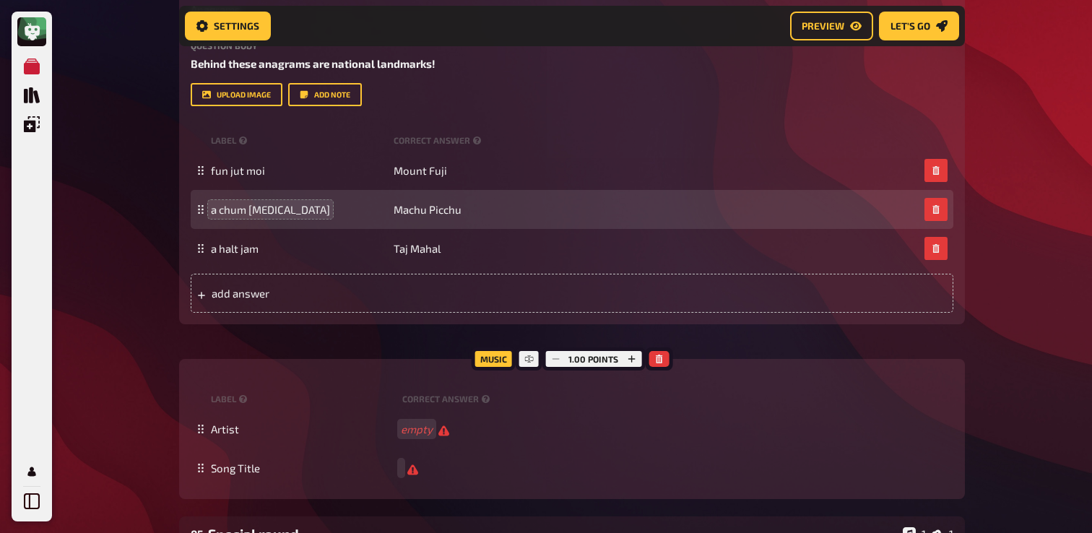
click at [141, 383] on div "My Quizzes Quiz Library Overlays My Account Home My Quizzes Nationalities ​🇬🇧 S…" at bounding box center [546, 375] width 1092 height 1561
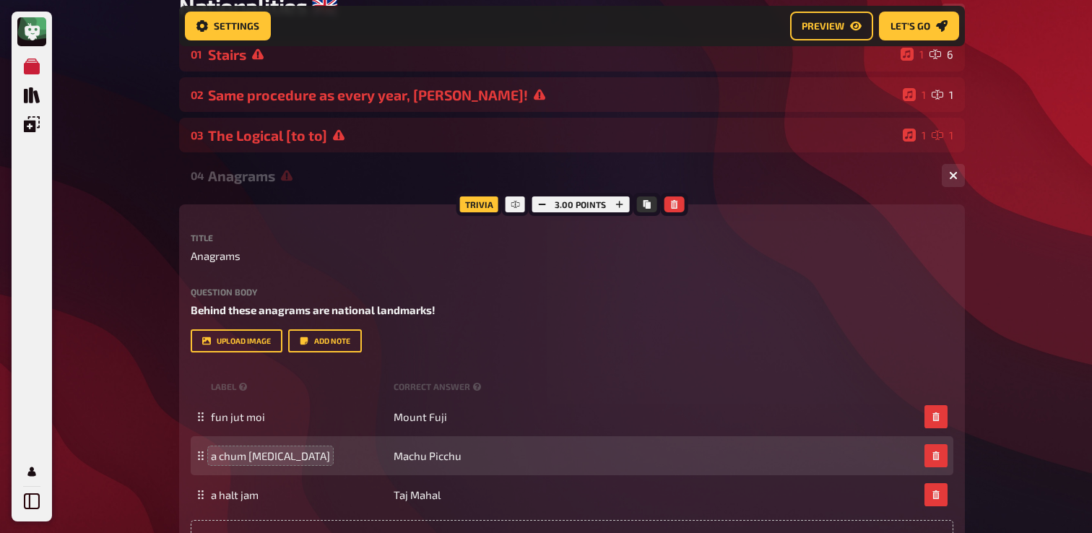
scroll to position [0, 0]
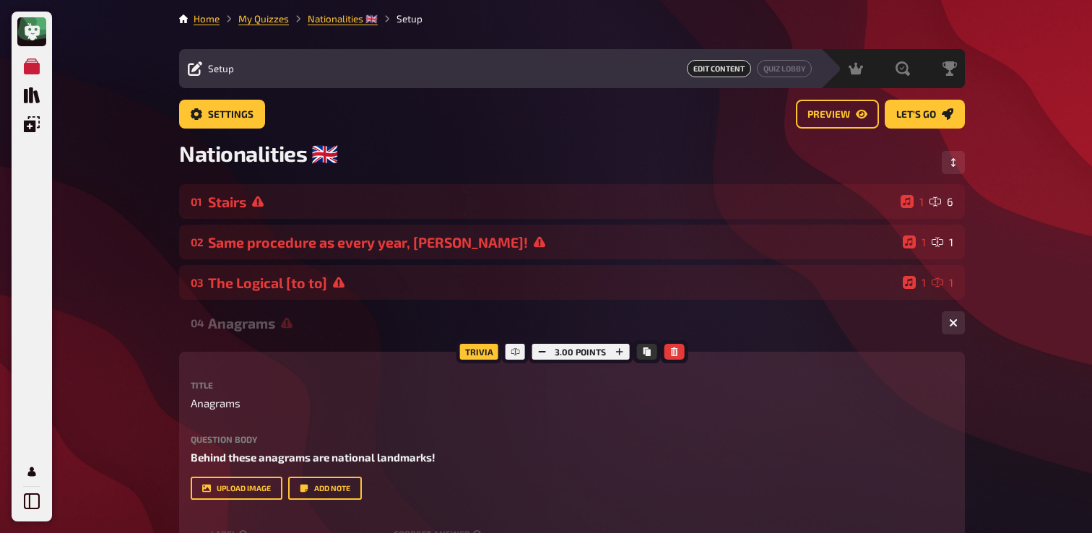
click at [286, 331] on div "Anagrams" at bounding box center [569, 323] width 722 height 17
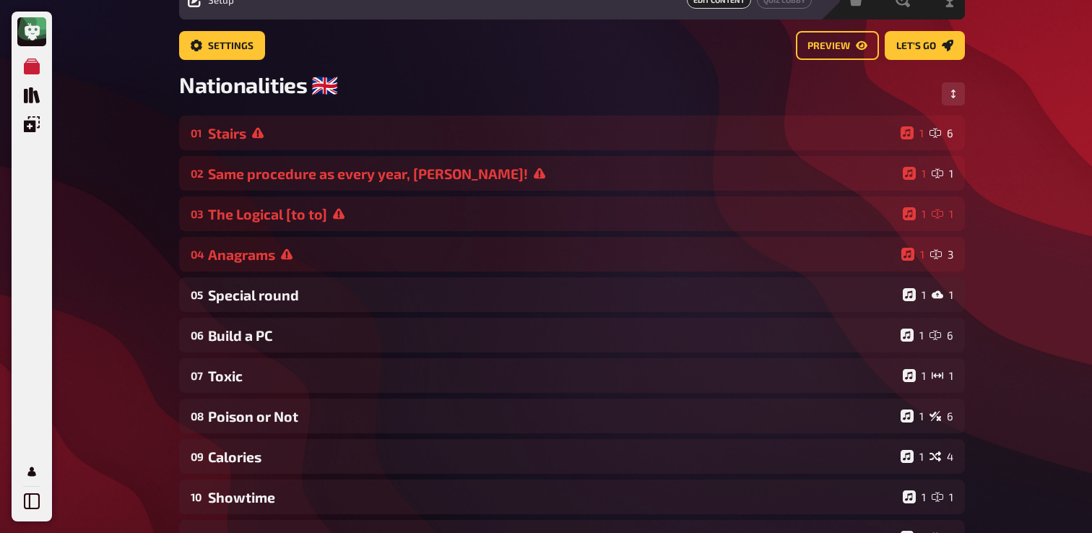
scroll to position [82, 0]
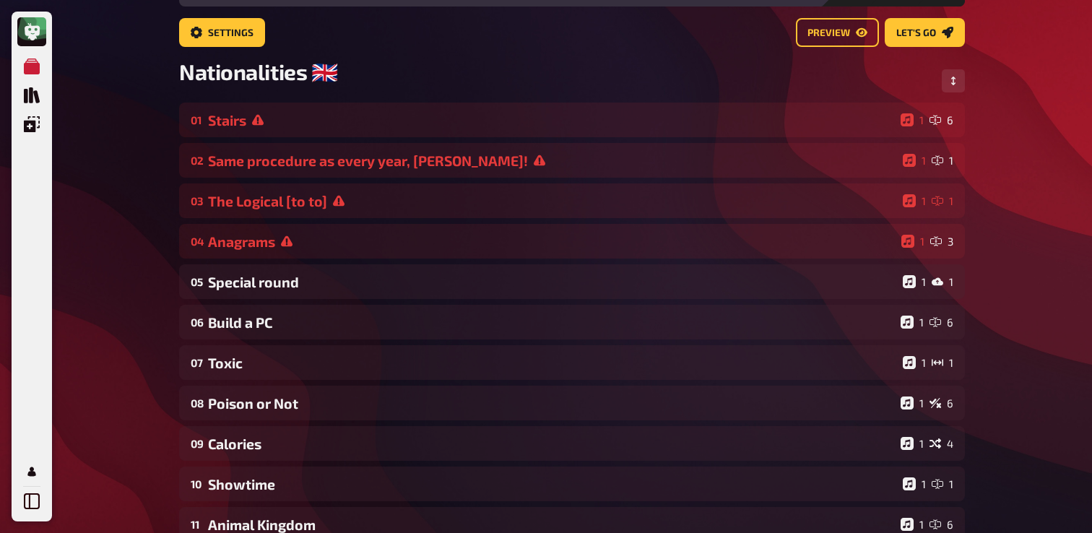
click at [321, 301] on div "01 Stairs 1 6 02 Same procedure as every year, [PERSON_NAME]! 1 1 03 The Logica…" at bounding box center [572, 403] width 786 height 601
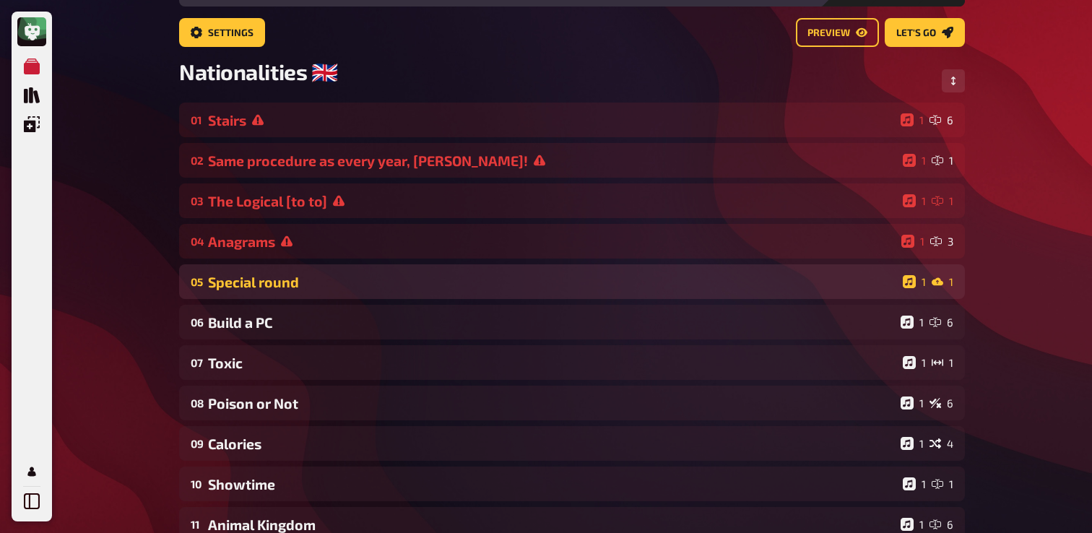
click at [342, 277] on div "Special round" at bounding box center [552, 282] width 689 height 17
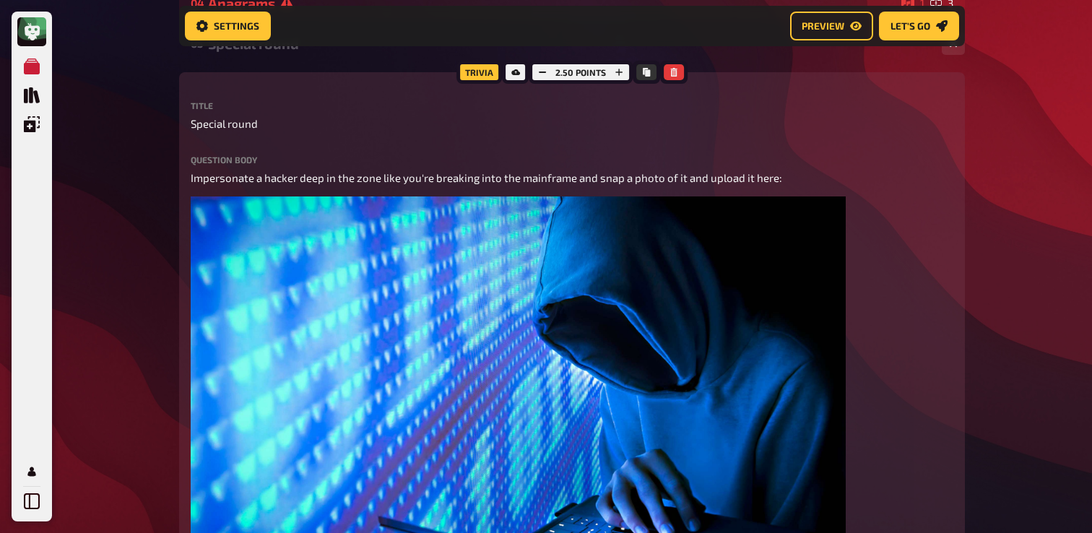
scroll to position [336, 0]
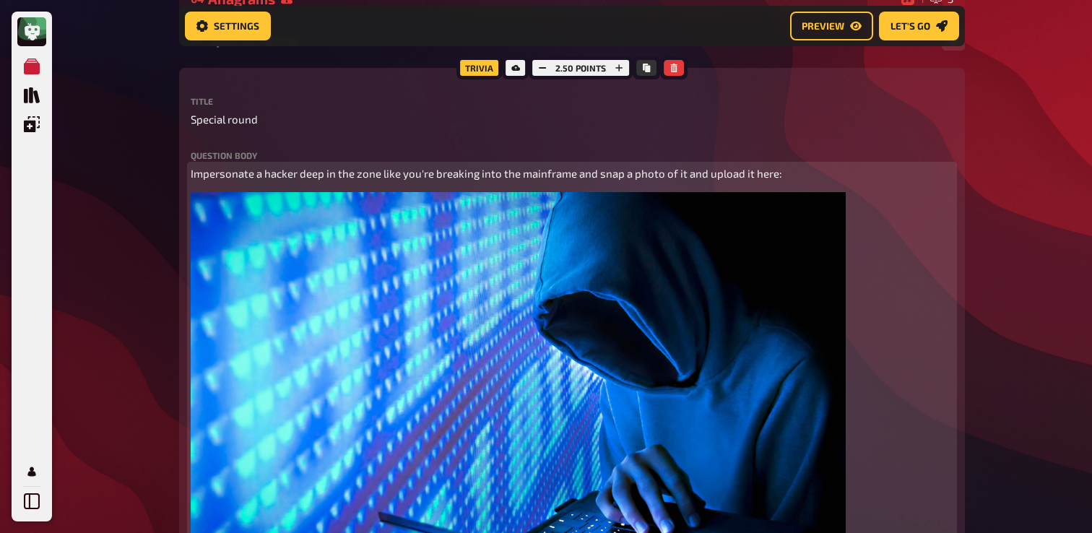
click at [373, 244] on img at bounding box center [518, 405] width 655 height 426
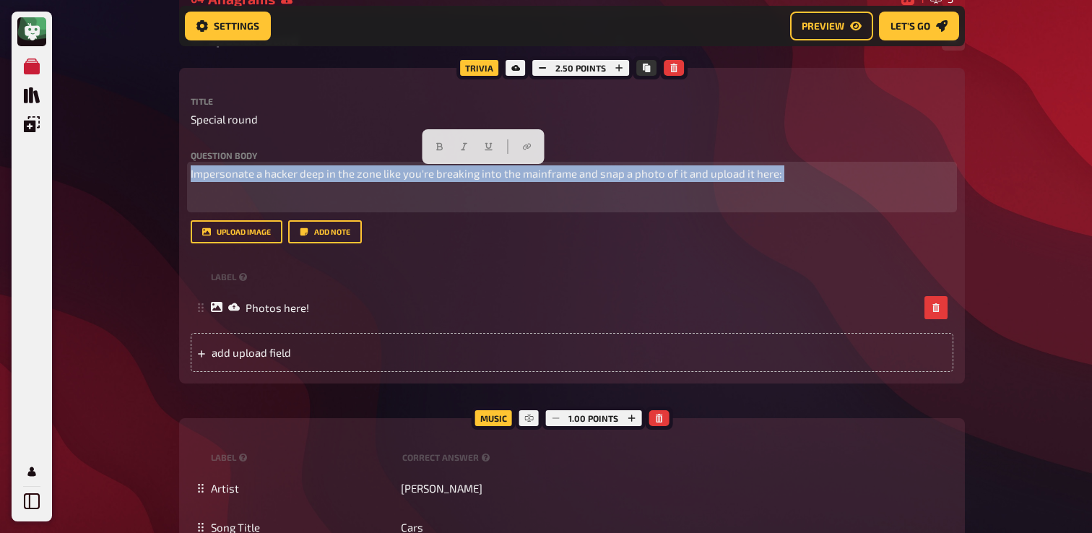
drag, startPoint x: 253, startPoint y: 202, endPoint x: 191, endPoint y: 173, distance: 68.8
click at [191, 173] on div "Impersonate a hacker deep in the zone like you're breaking into the mainframe a…" at bounding box center [572, 186] width 763 height 43
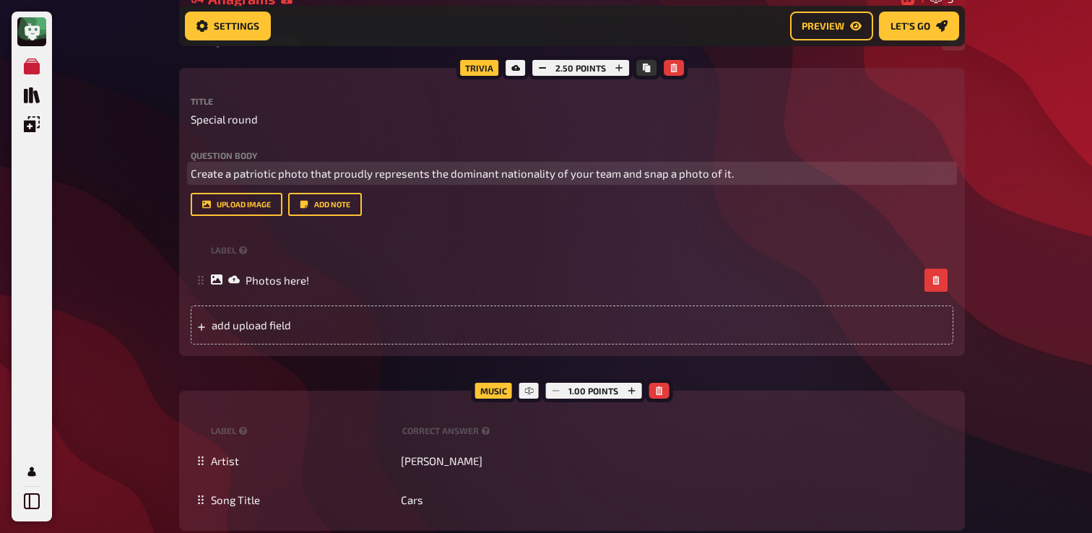
click at [331, 171] on span "Create a patriotic photo that proudly represents the dominant nationality of yo…" at bounding box center [462, 173] width 543 height 13
click at [798, 169] on p "Create a patriotic photo that proudly represents the dominant nationality of yo…" at bounding box center [572, 173] width 763 height 17
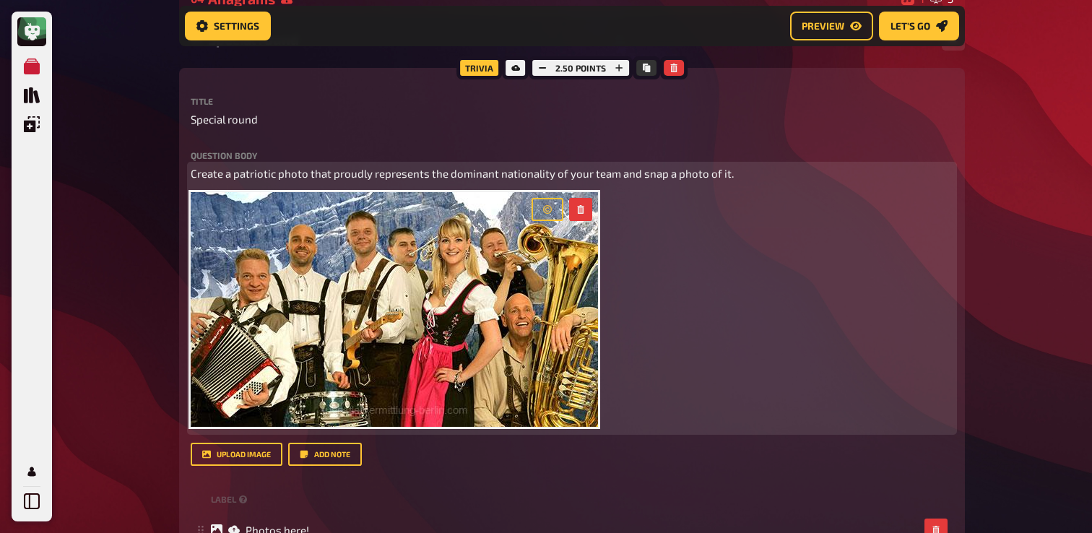
click at [717, 207] on div "Create a patriotic photo that proudly represents the dominant nationality of yo…" at bounding box center [572, 298] width 763 height 266
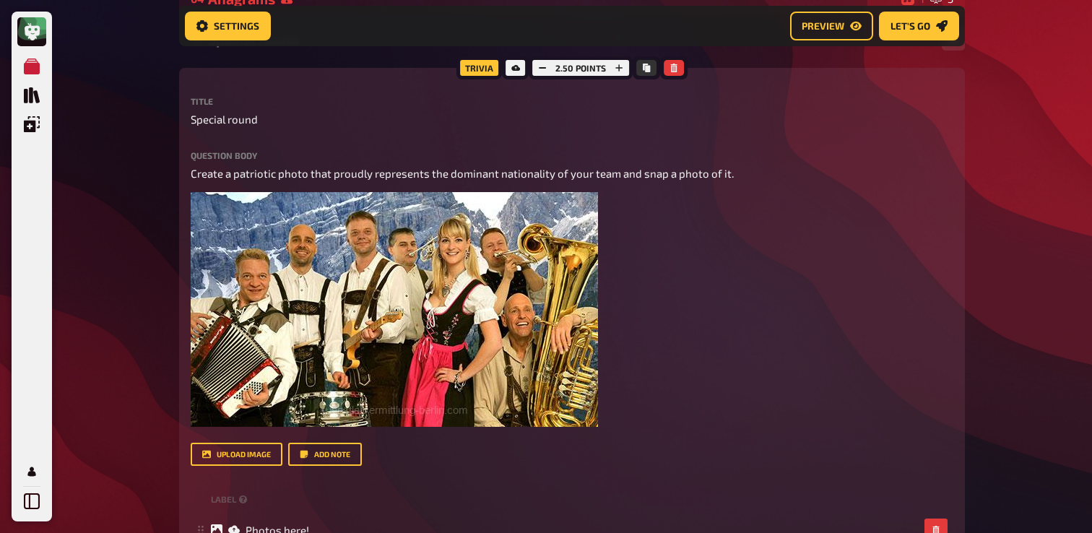
click at [128, 154] on div "My Quizzes Quiz Library Overlays My Account Home My Quizzes Nationalities ​🇬🇧 S…" at bounding box center [546, 530] width 1092 height 1733
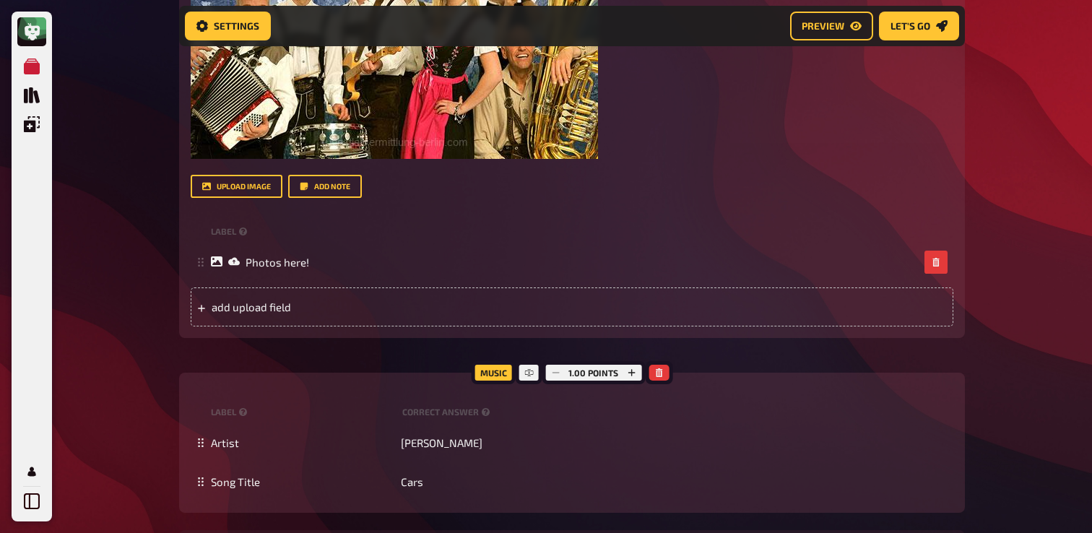
scroll to position [609, 0]
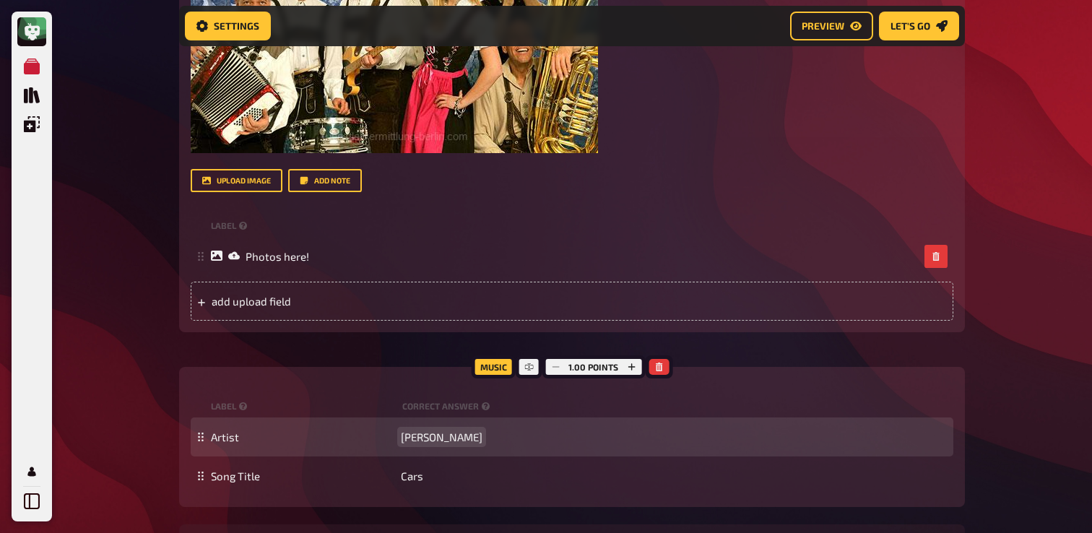
click at [433, 440] on span "[PERSON_NAME]" at bounding box center [442, 436] width 82 height 13
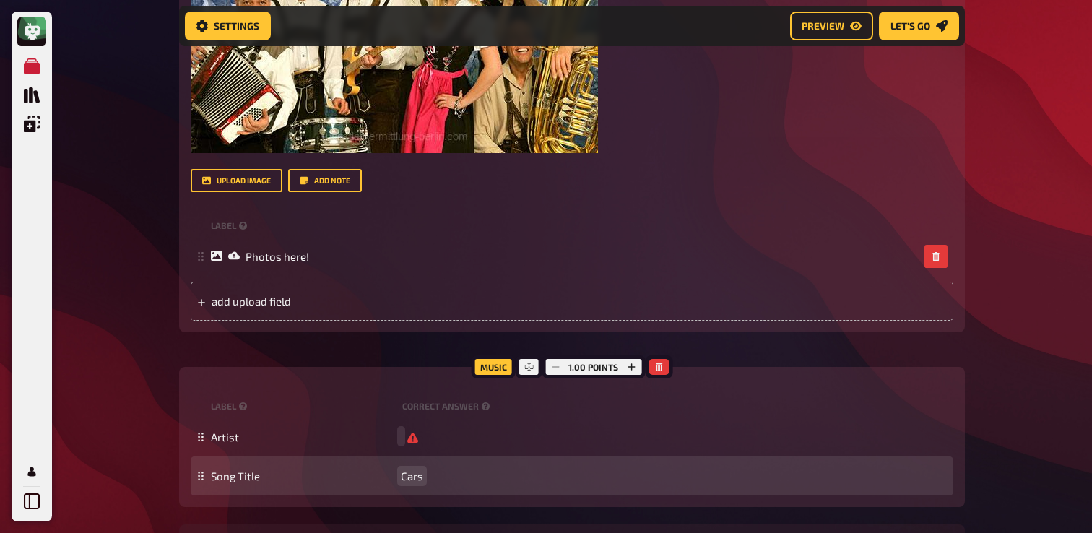
click at [402, 482] on span "Cars" at bounding box center [412, 475] width 22 height 13
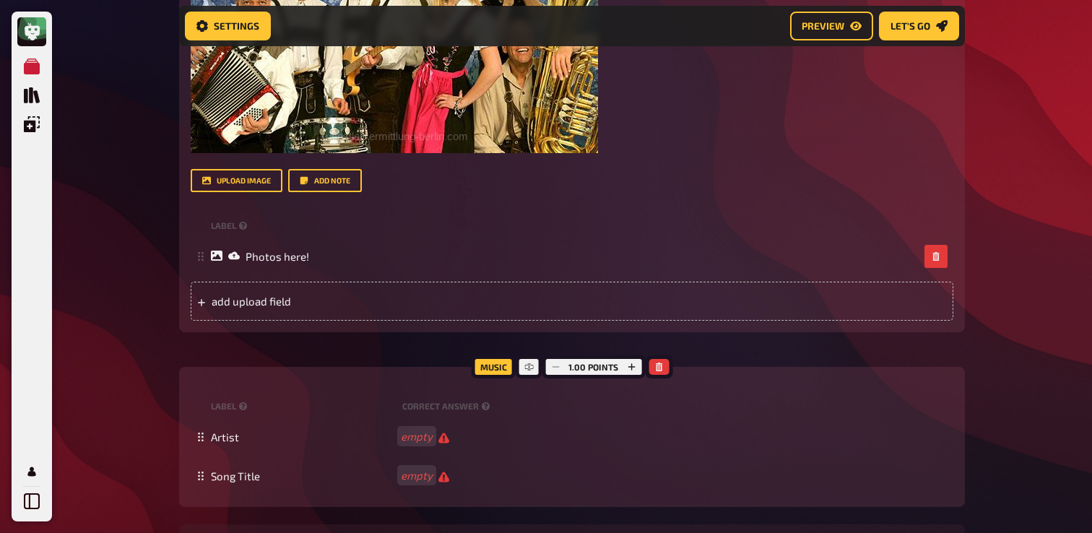
click at [72, 334] on div "My Quizzes Quiz Library Overlays My Account Home My Quizzes Nationalities ​🇬🇧 S…" at bounding box center [546, 257] width 1092 height 1733
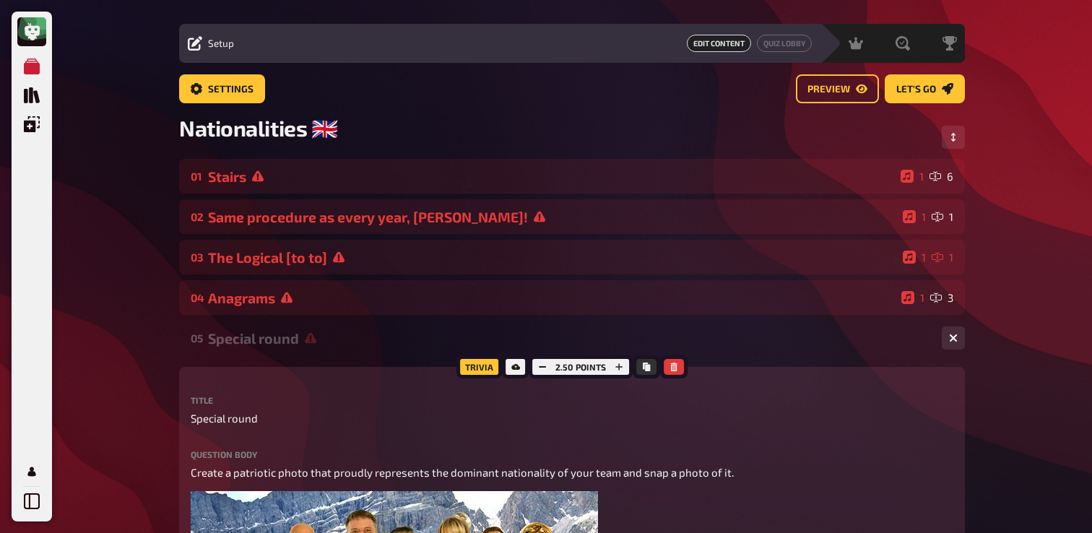
scroll to position [23, 0]
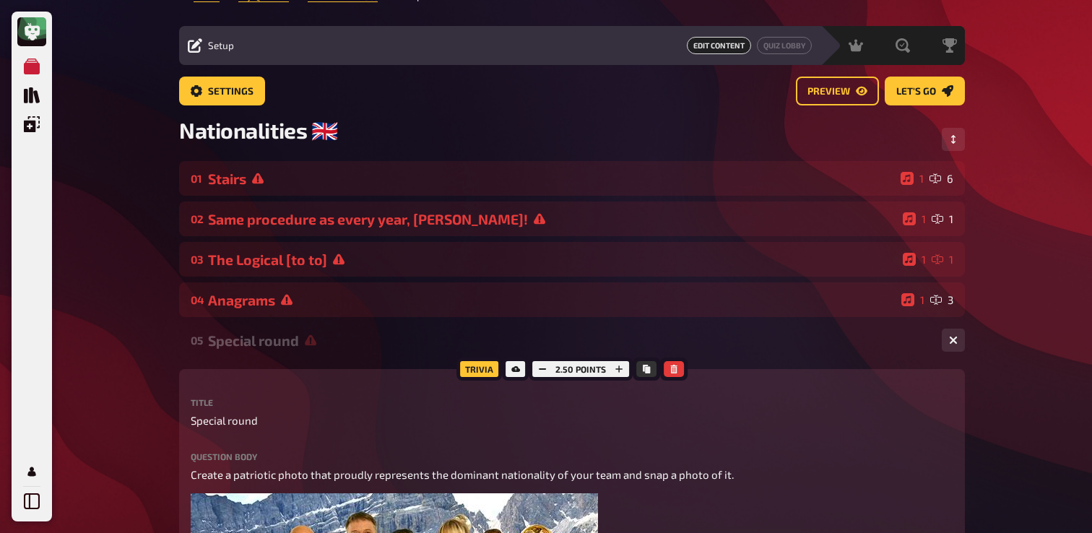
click at [229, 354] on div "05 Special round 1 1" at bounding box center [572, 340] width 786 height 35
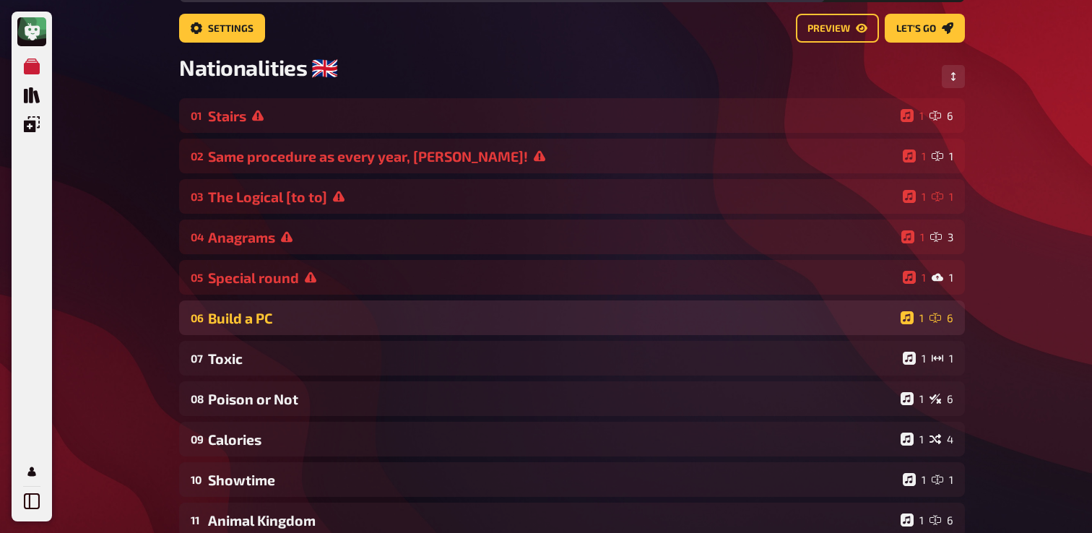
click at [290, 316] on div "Build a PC" at bounding box center [551, 318] width 687 height 17
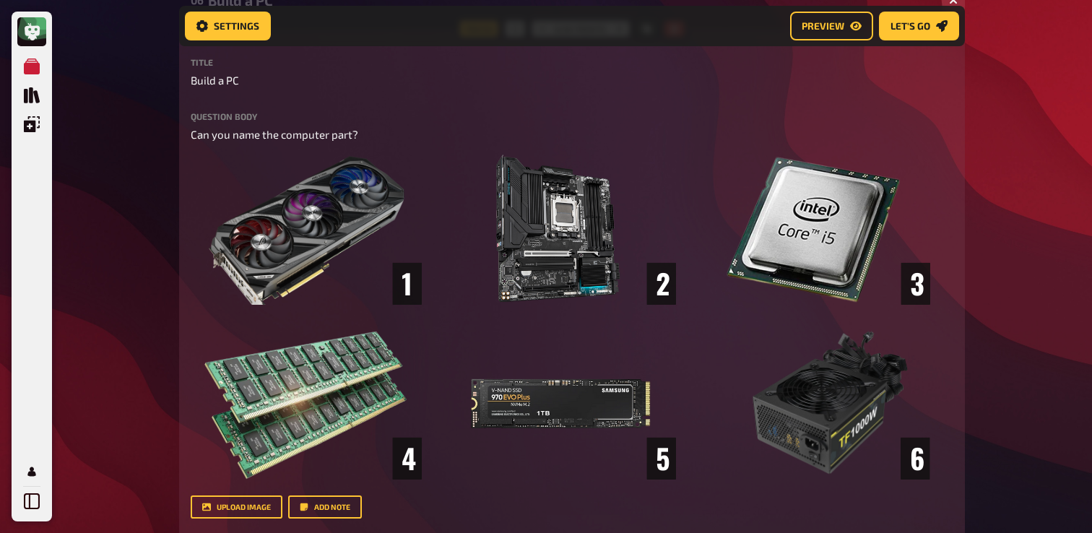
scroll to position [416, 0]
click at [223, 80] on span "Build a PC" at bounding box center [215, 79] width 48 height 17
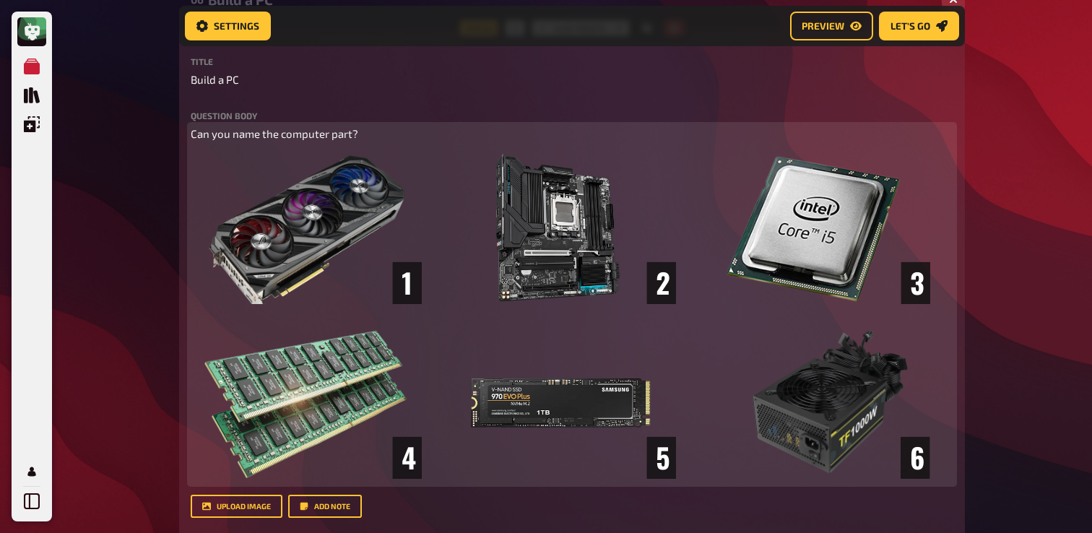
click at [232, 142] on p "Can you name the computer part?" at bounding box center [572, 134] width 763 height 17
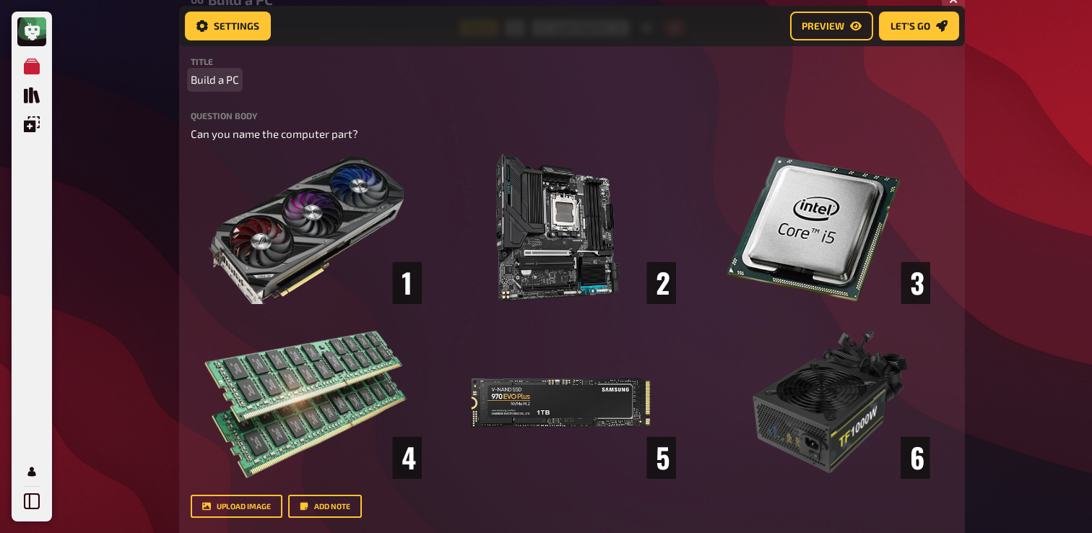
click at [223, 85] on span "Build a PC" at bounding box center [215, 79] width 48 height 17
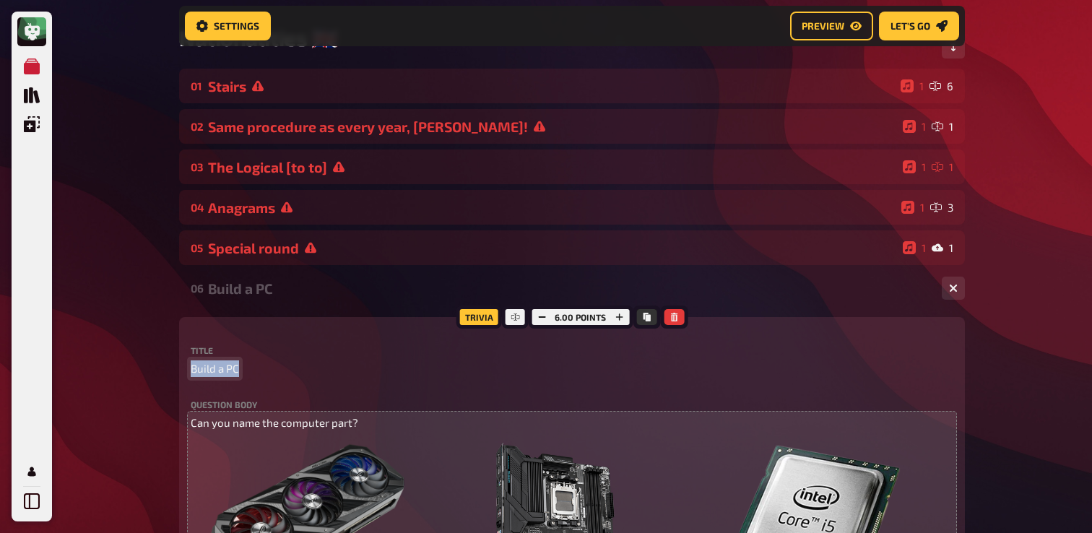
scroll to position [116, 0]
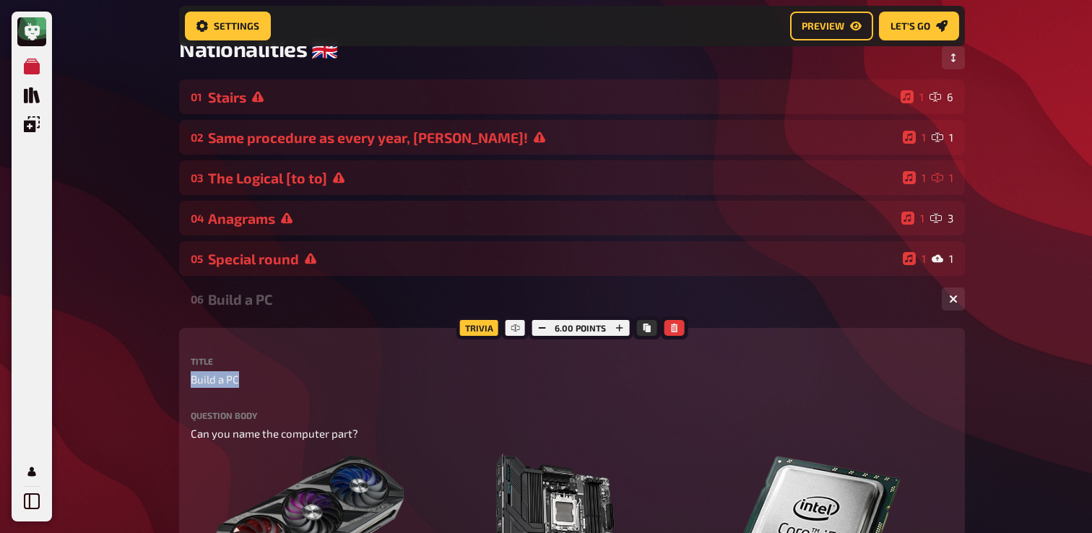
click at [282, 296] on div "Build a PC" at bounding box center [569, 299] width 722 height 17
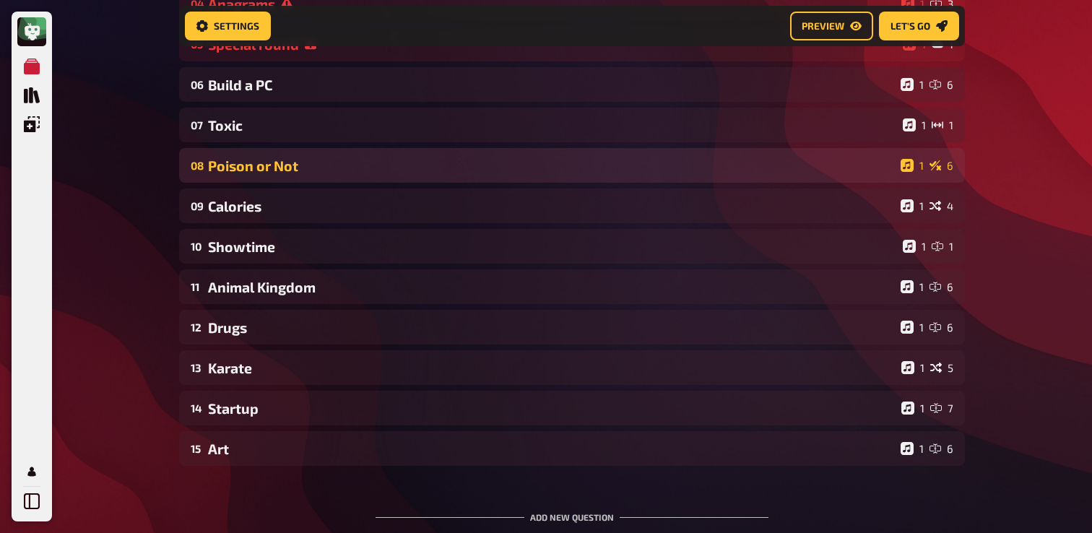
scroll to position [335, 0]
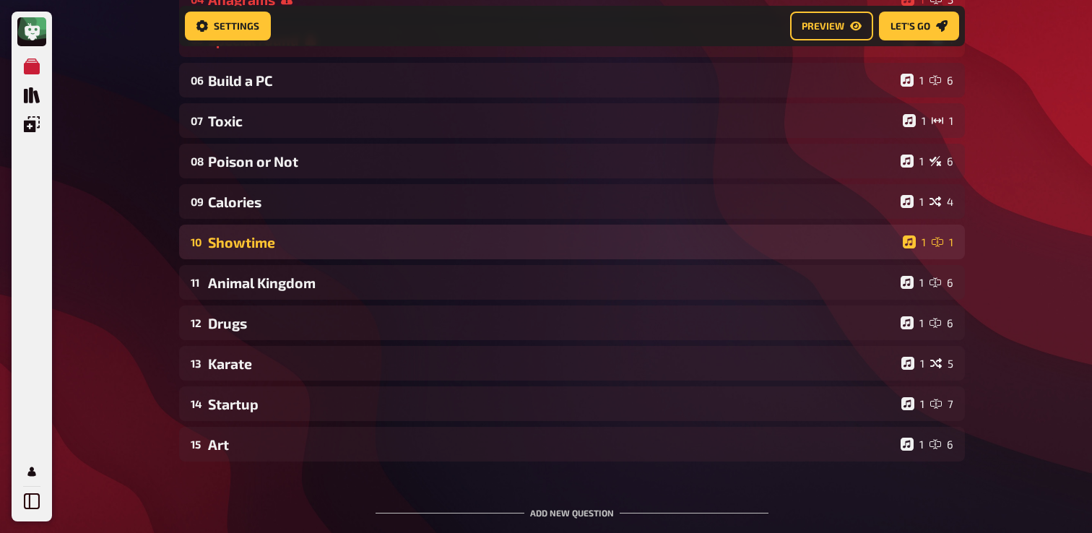
click at [285, 253] on div "10 Showtime 1 1" at bounding box center [572, 242] width 786 height 35
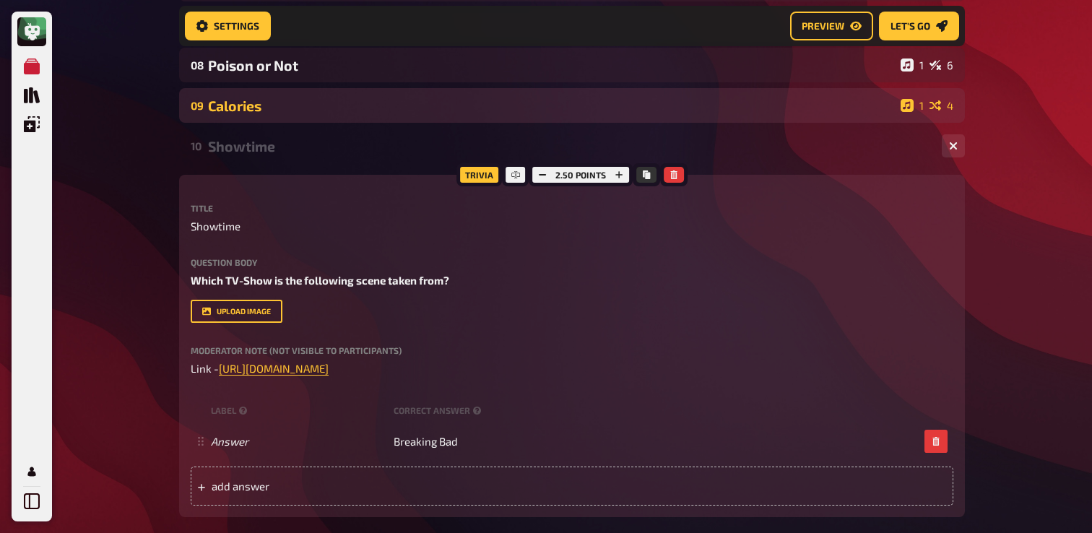
scroll to position [510, 0]
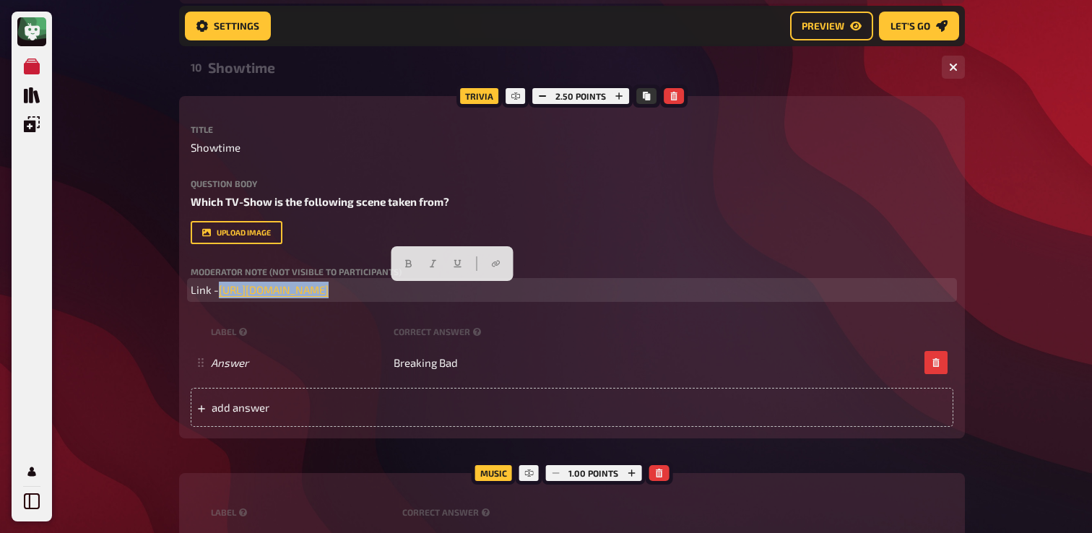
drag, startPoint x: 697, startPoint y: 287, endPoint x: 219, endPoint y: 287, distance: 478.1
click at [219, 287] on p "Link - [URL][DOMAIN_NAME] ﻿" at bounding box center [572, 290] width 763 height 17
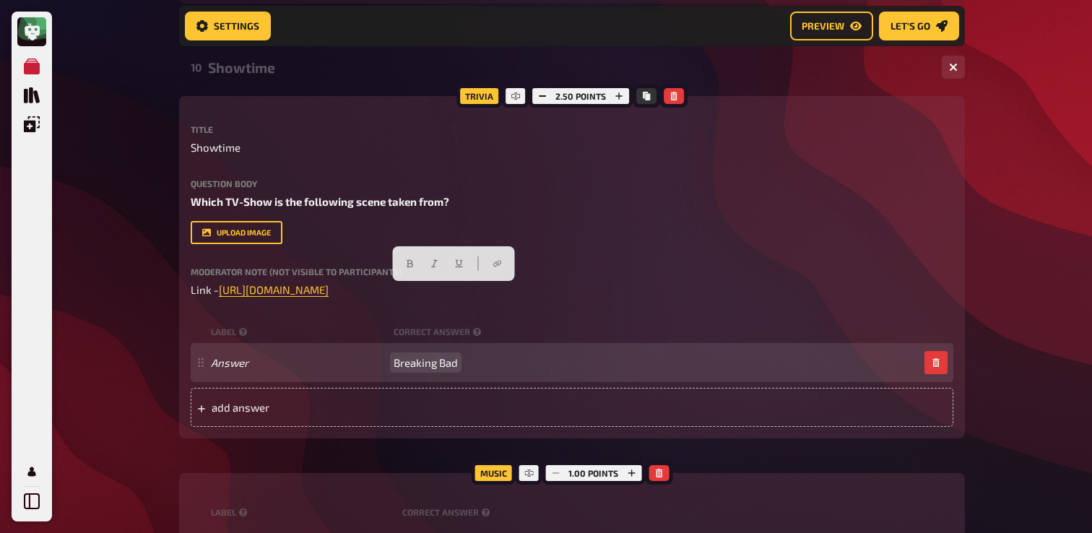
click at [414, 367] on span "Breaking Bad" at bounding box center [426, 362] width 64 height 13
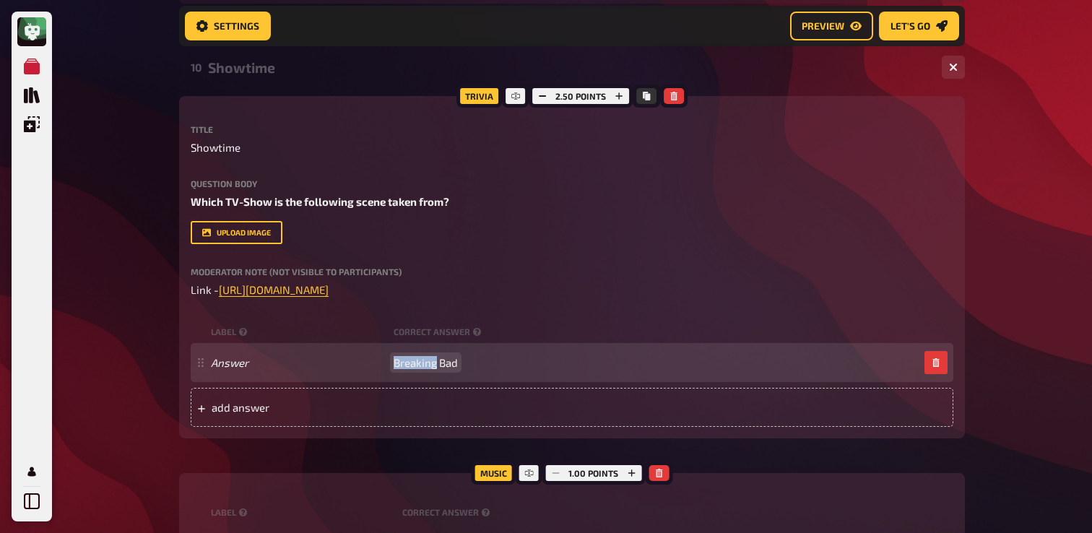
click at [414, 367] on span "Breaking Bad" at bounding box center [426, 362] width 64 height 13
paste span
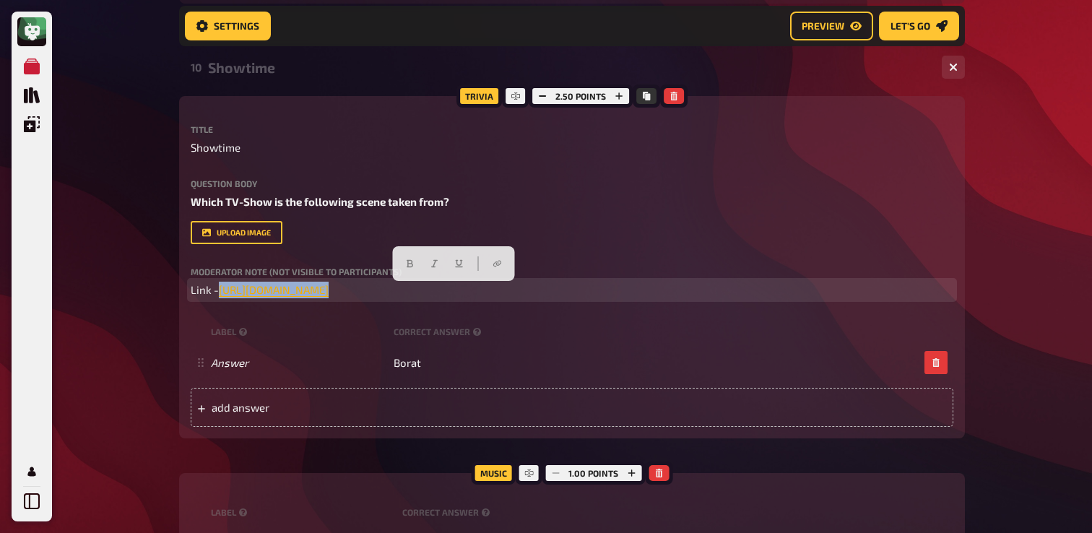
drag, startPoint x: 707, startPoint y: 290, endPoint x: 222, endPoint y: 295, distance: 485.3
click at [222, 295] on p "Link - [URL][DOMAIN_NAME] ﻿" at bounding box center [572, 290] width 763 height 17
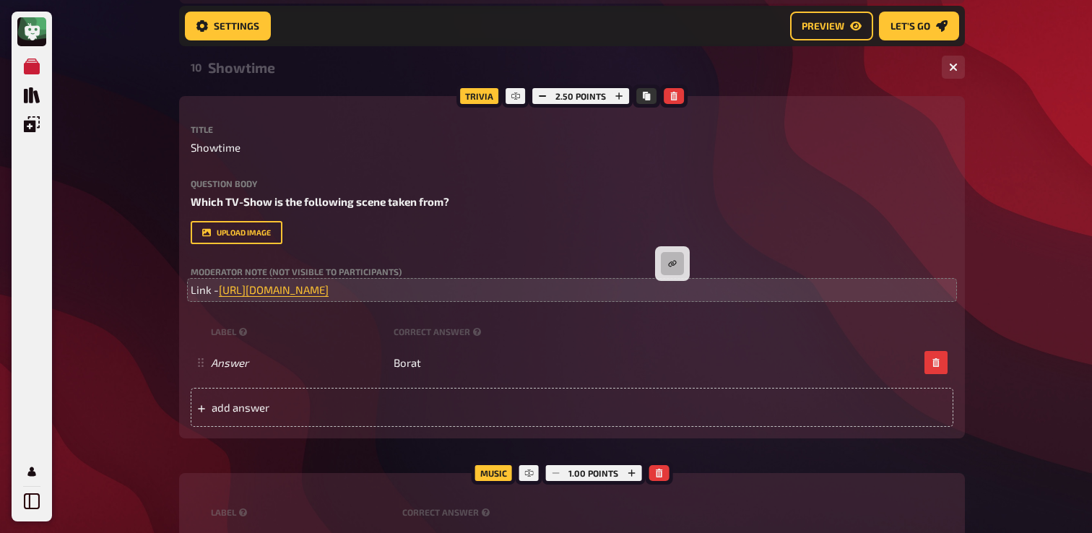
click at [762, 250] on div "Title Showtime Question body Which TV-Show is the following scene taken from? D…" at bounding box center [572, 211] width 763 height 173
click at [329, 295] on span "[URL][DOMAIN_NAME]" at bounding box center [274, 289] width 110 height 13
click at [587, 264] on icon "button" at bounding box center [587, 263] width 8 height 6
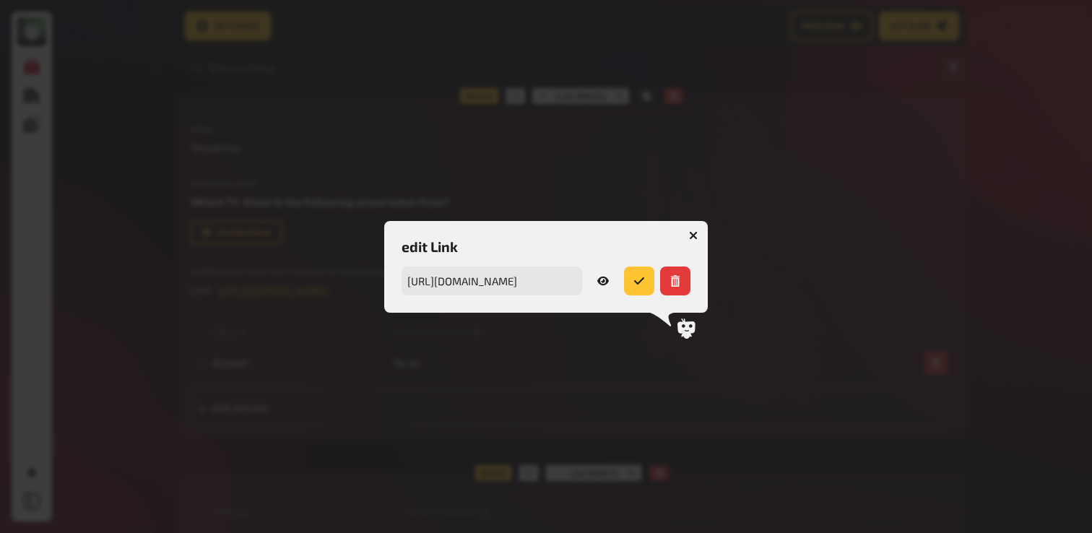
click at [602, 279] on icon at bounding box center [603, 281] width 12 height 12
click at [695, 237] on icon "button" at bounding box center [694, 235] width 14 height 14
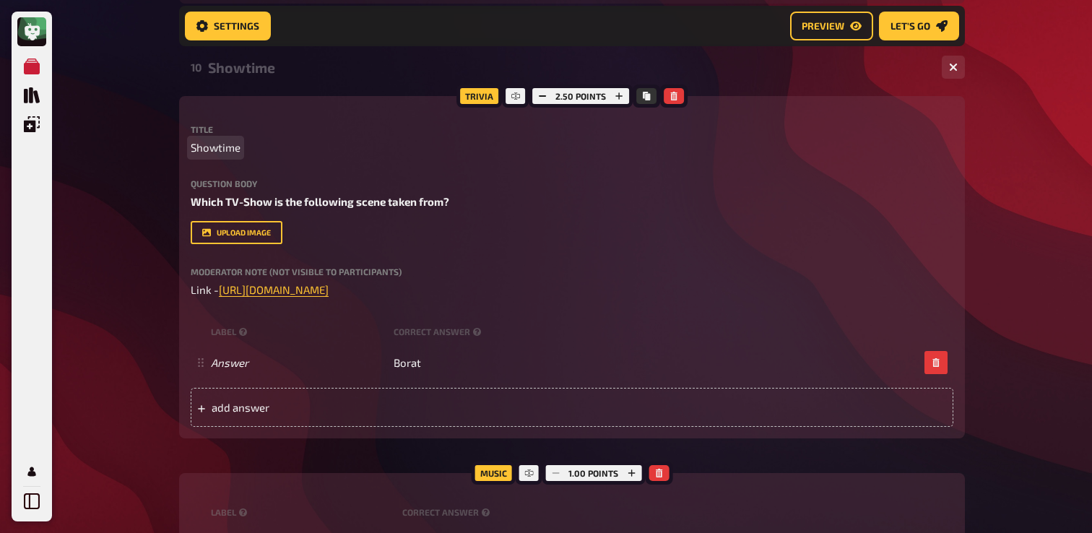
click at [218, 143] on span "Showtime" at bounding box center [216, 147] width 50 height 17
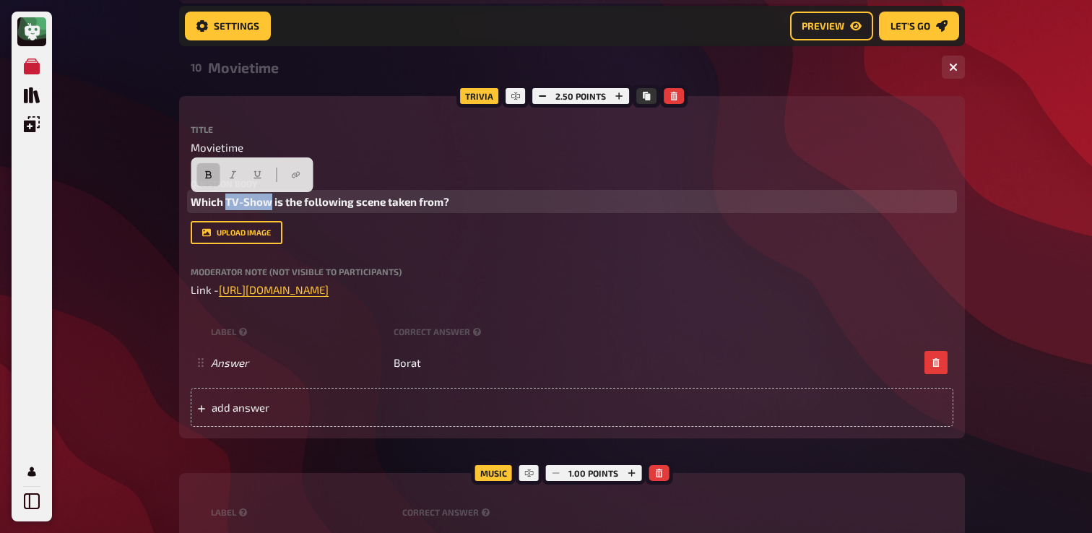
drag, startPoint x: 272, startPoint y: 204, endPoint x: 225, endPoint y: 204, distance: 46.9
click at [225, 204] on span "Which TV-Show is the following scene taken from?" at bounding box center [320, 201] width 259 height 13
click at [407, 208] on span "Which movie is the following scene taken from?" at bounding box center [312, 201] width 242 height 13
click at [243, 207] on span "Which movie is the following scene taken from?" at bounding box center [312, 201] width 242 height 13
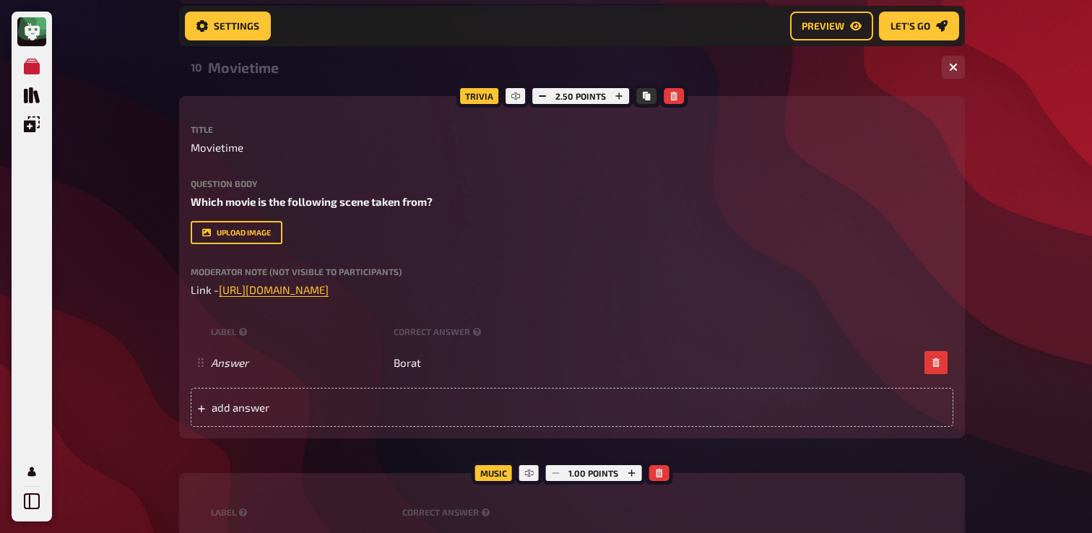
click at [160, 209] on div "My Quizzes Quiz Library Overlays My Account Home My Quizzes Nationalities ​🇬🇧 S…" at bounding box center [546, 258] width 1092 height 1537
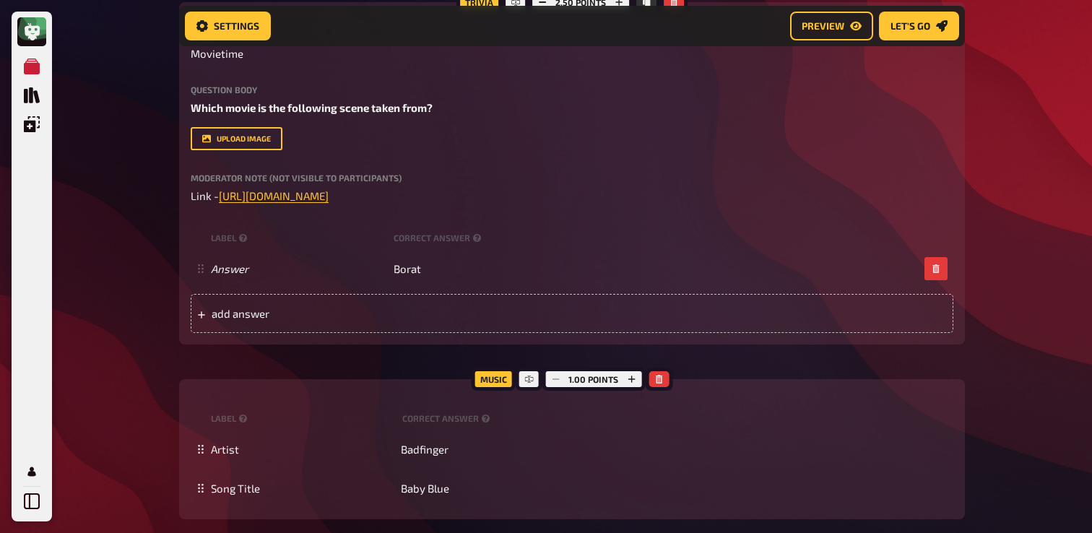
scroll to position [646, 0]
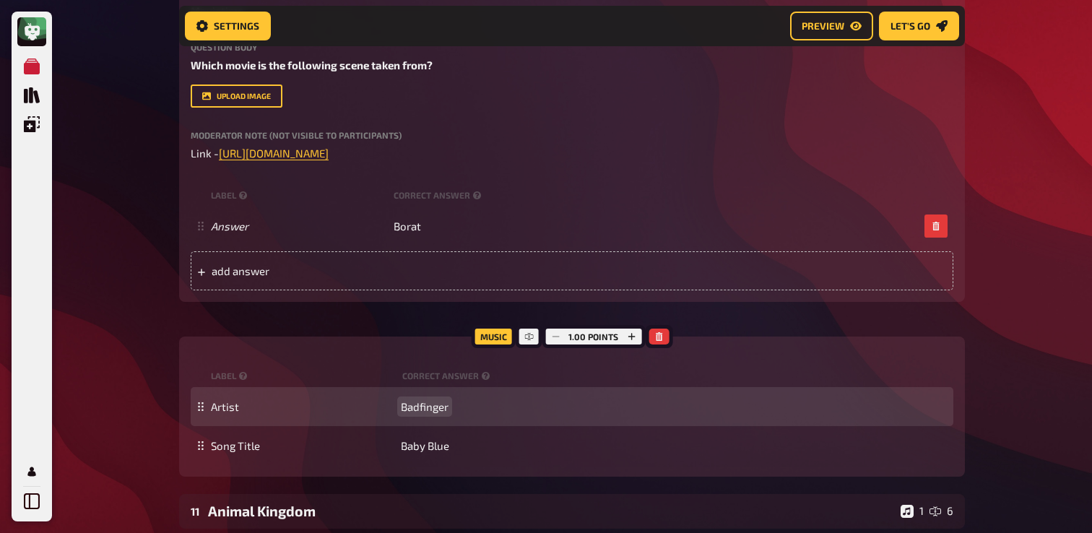
click at [419, 415] on div "Artist Badfinger" at bounding box center [572, 406] width 763 height 39
click at [426, 407] on span "Badfinger" at bounding box center [425, 406] width 48 height 13
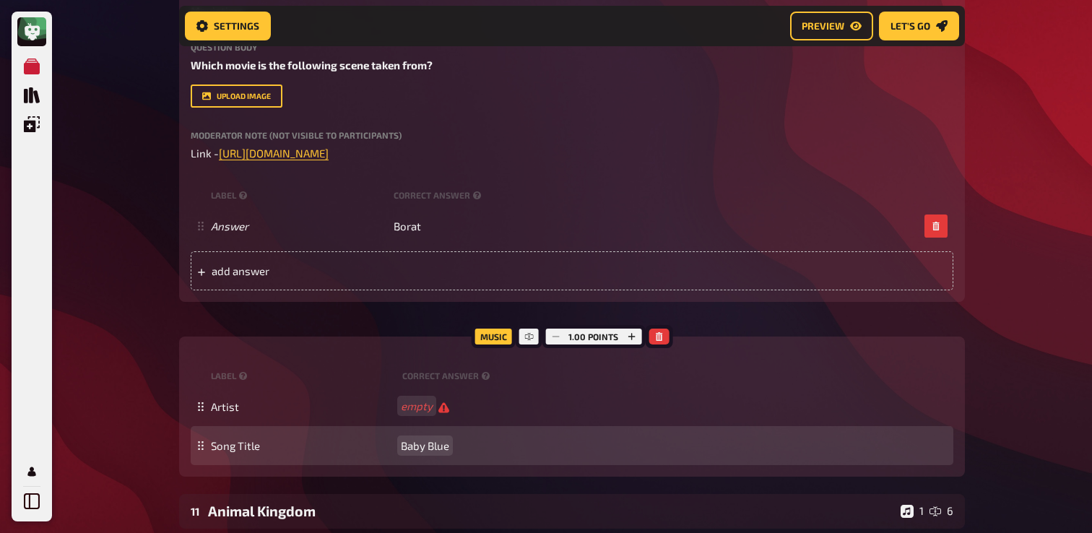
click at [435, 451] on span "Baby Blue" at bounding box center [425, 445] width 48 height 13
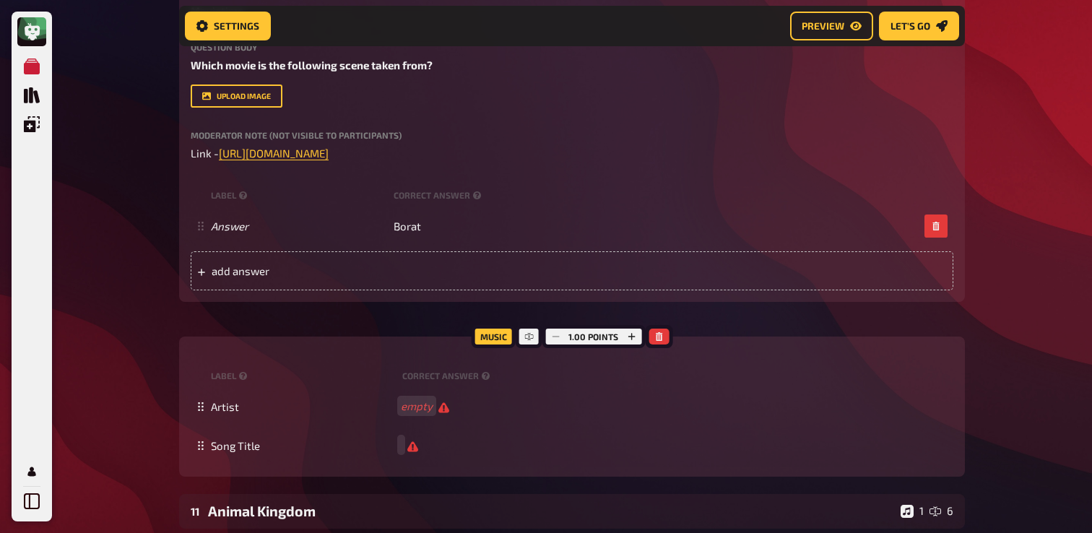
click at [408, 313] on div "Trivia 2.50 points Title Movietime Question body Which movie is the following s…" at bounding box center [572, 218] width 786 height 517
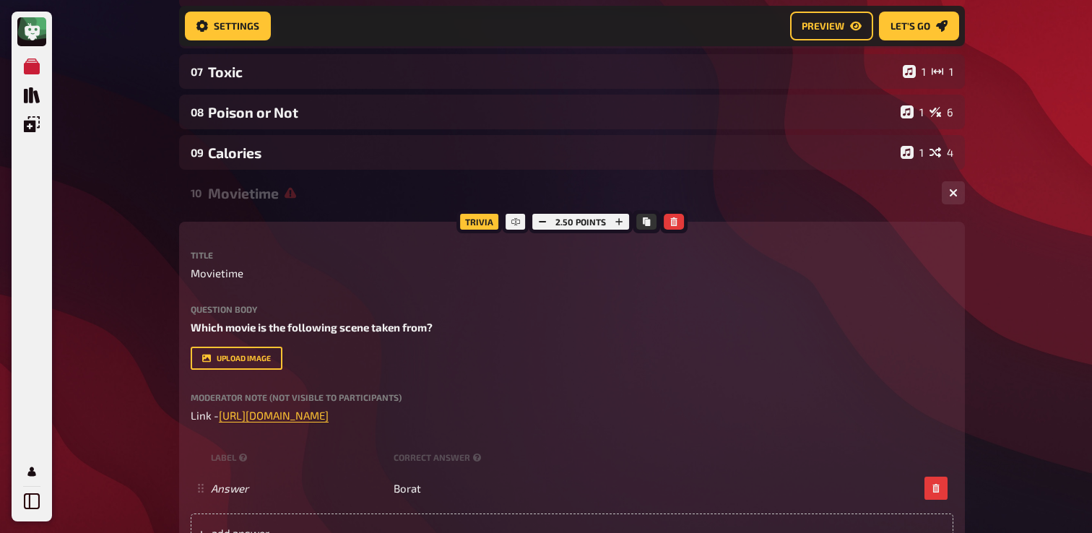
scroll to position [284, 0]
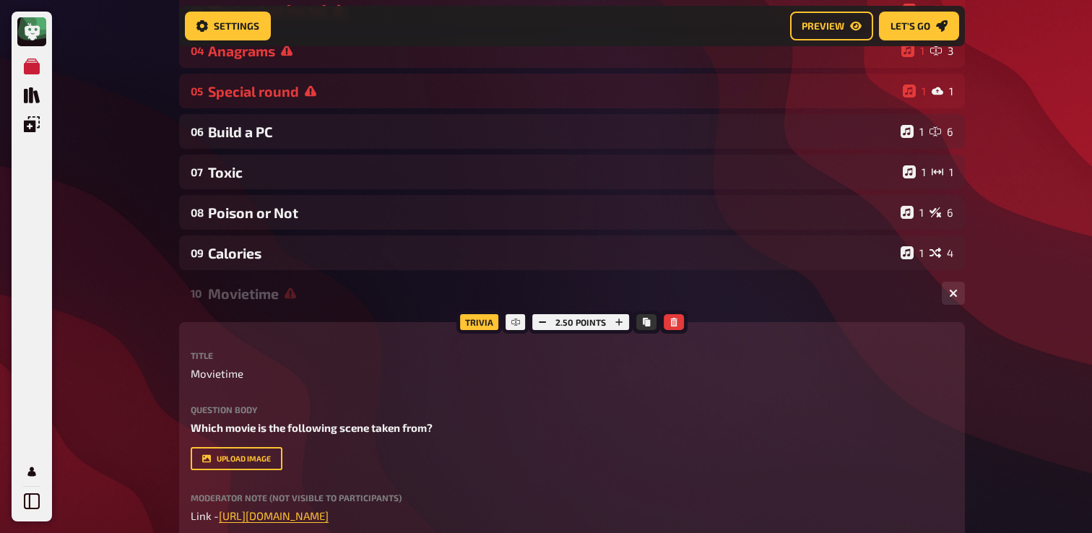
click at [311, 288] on div "Movietime" at bounding box center [569, 293] width 722 height 17
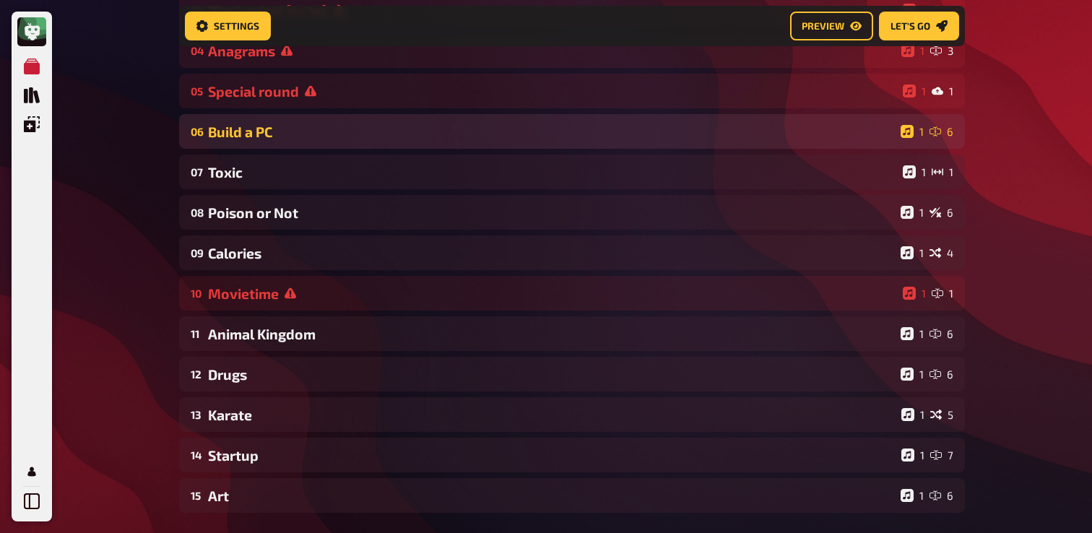
click at [282, 136] on div "Build a PC" at bounding box center [551, 131] width 687 height 17
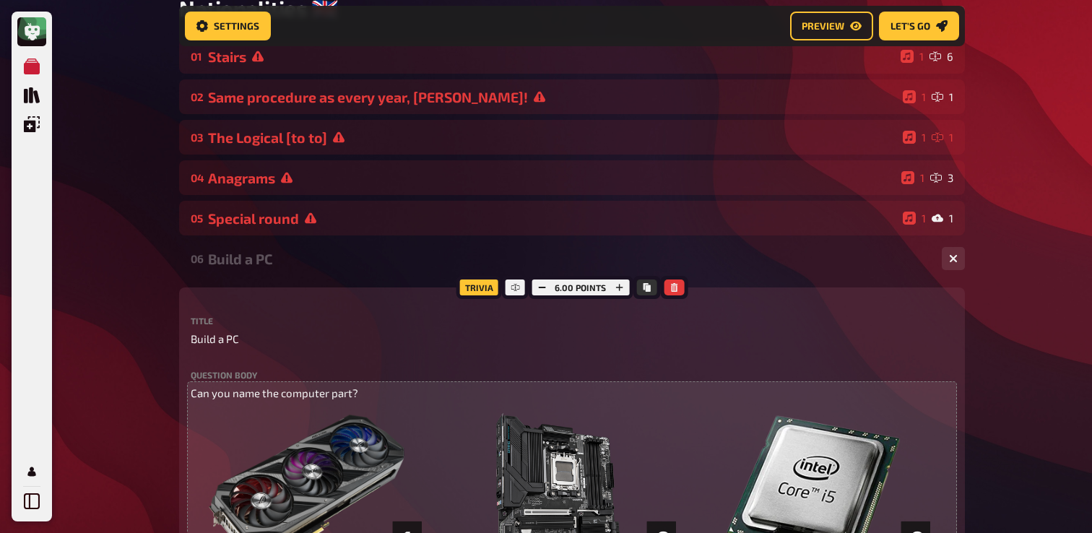
scroll to position [130, 0]
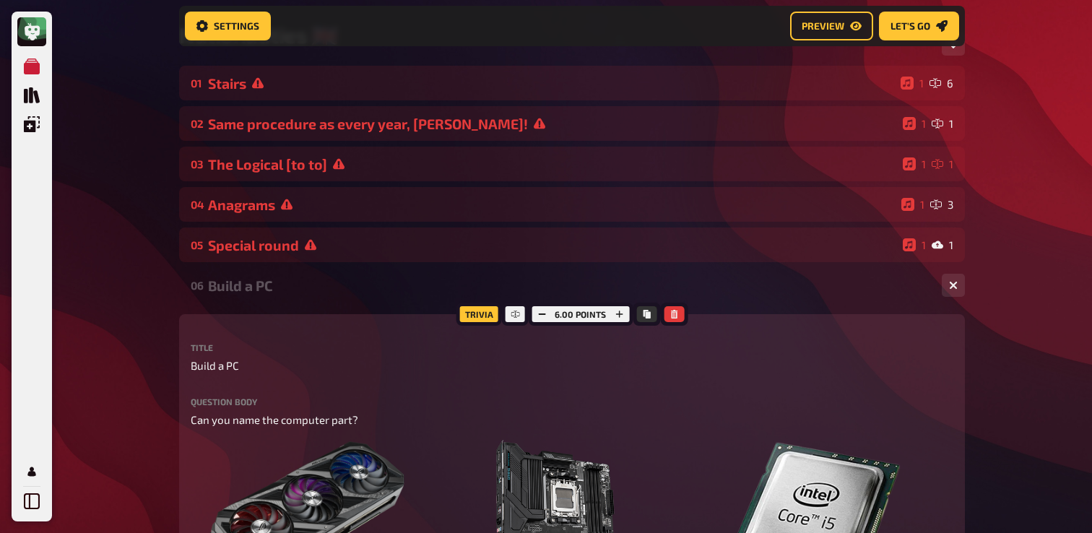
click at [290, 277] on div "06 Build a PC 1 6" at bounding box center [572, 285] width 786 height 35
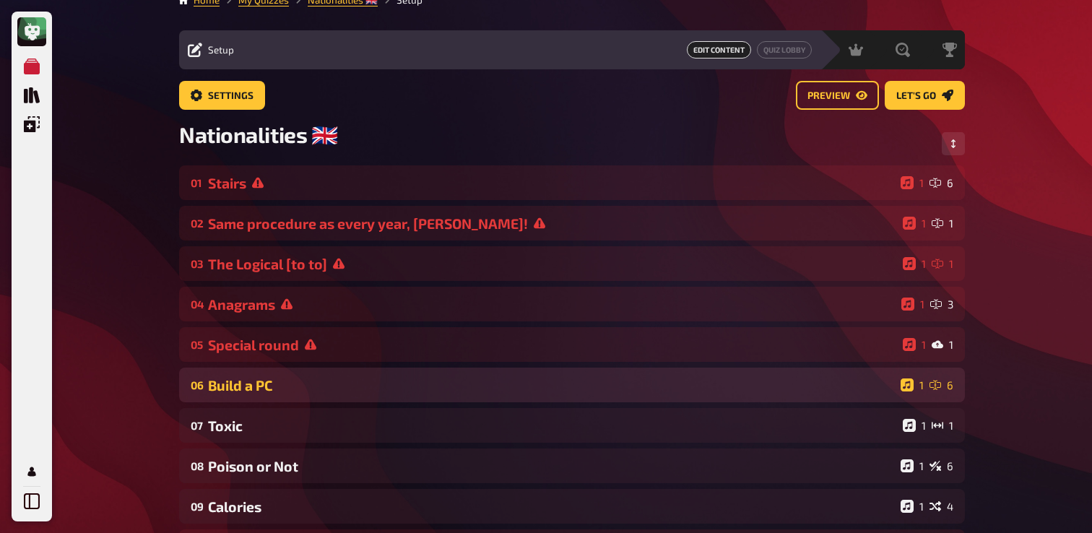
scroll to position [0, 0]
